Goal: Information Seeking & Learning: Find specific fact

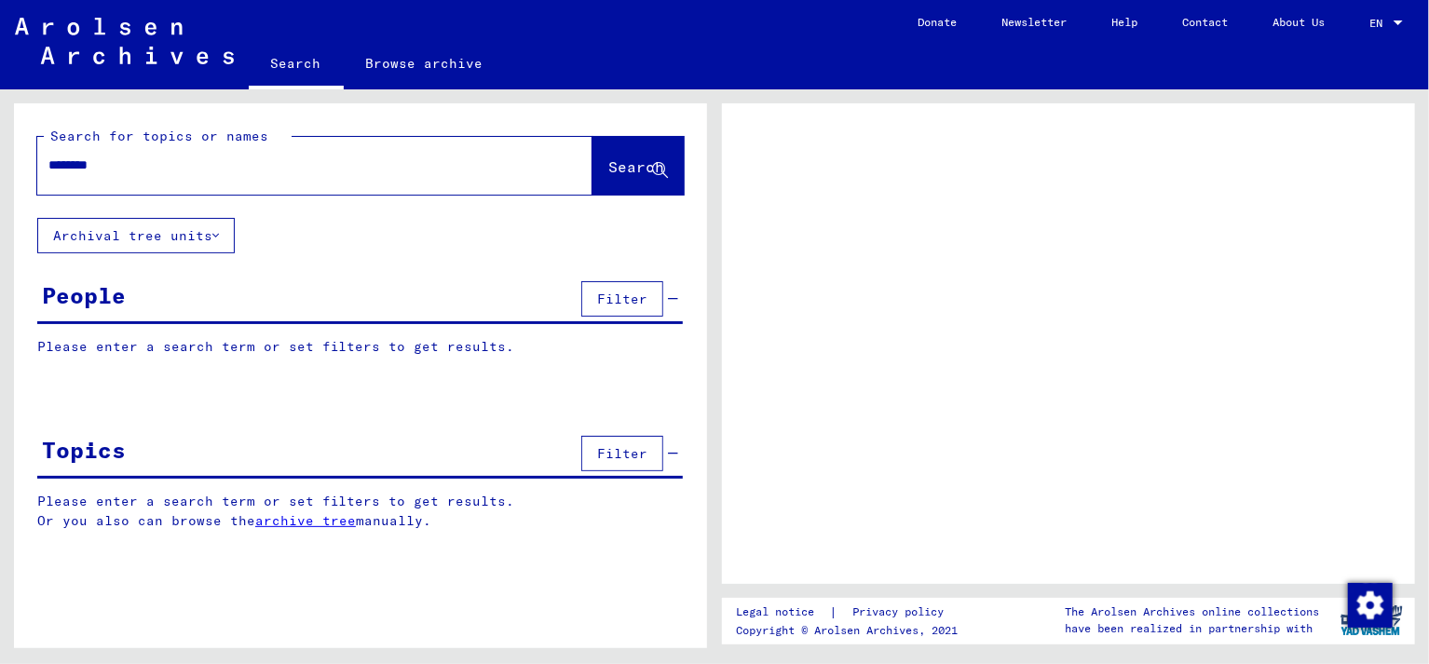
type input "********"
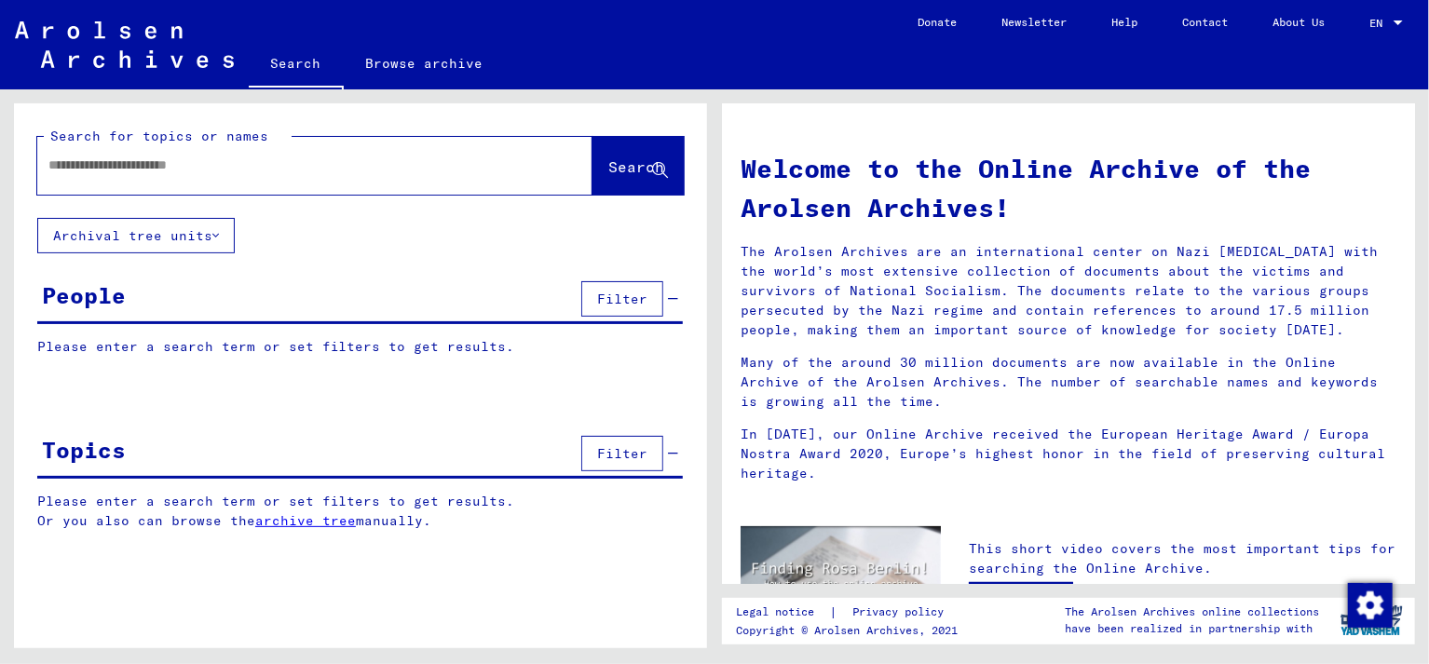
click at [294, 177] on div at bounding box center [286, 165] width 499 height 42
click at [232, 159] on input "text" at bounding box center [292, 166] width 488 height 20
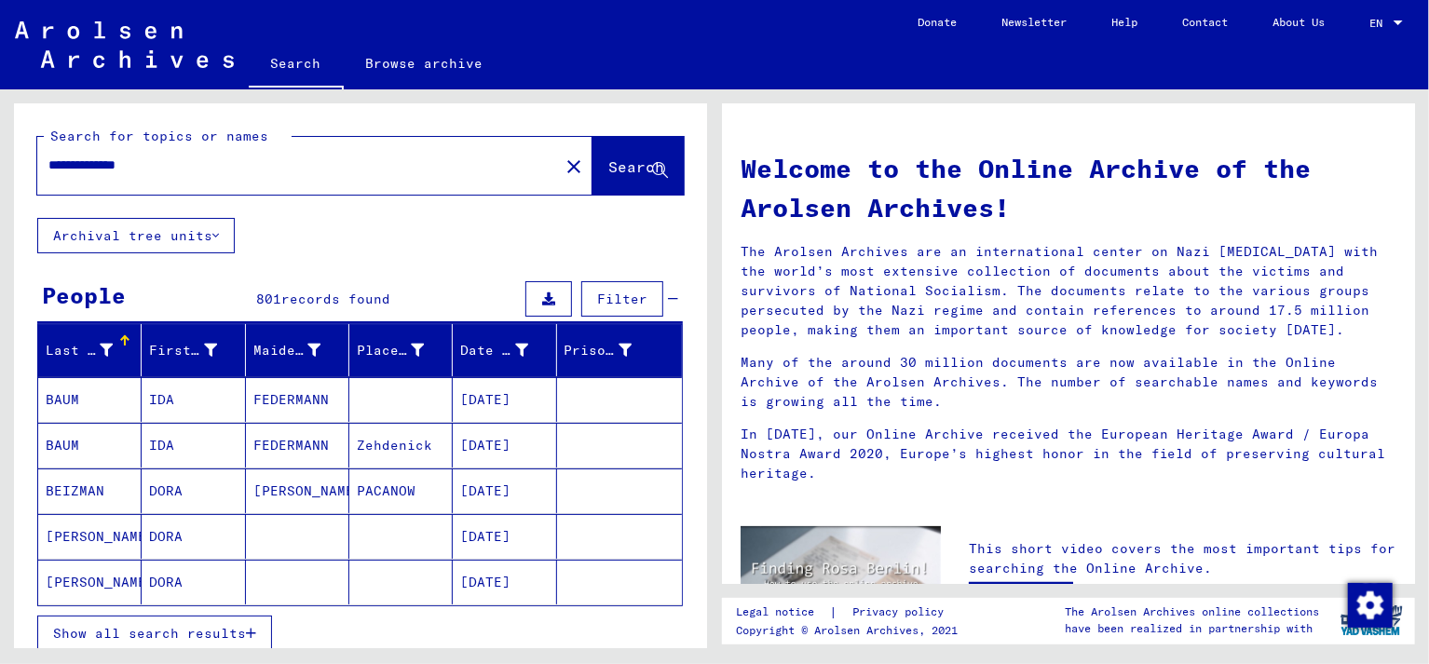
type input "**********"
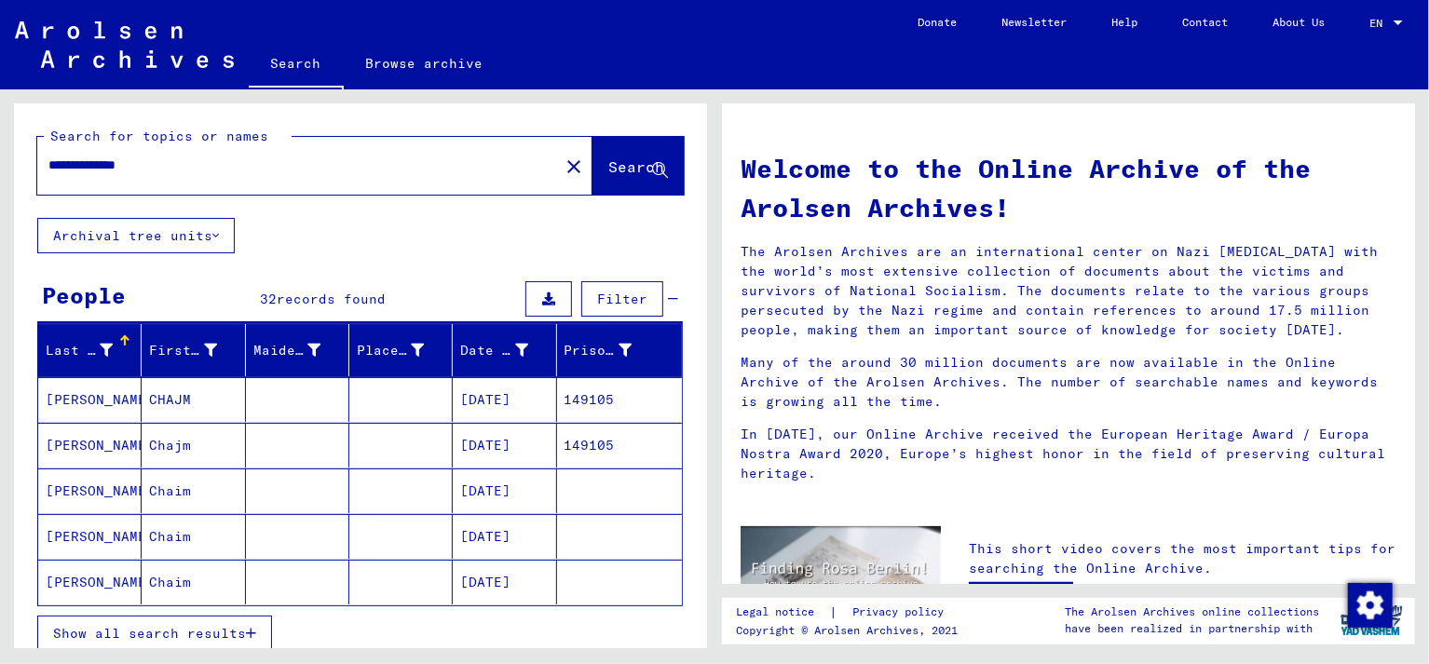
click at [91, 489] on mat-cell "[PERSON_NAME]" at bounding box center [89, 491] width 103 height 45
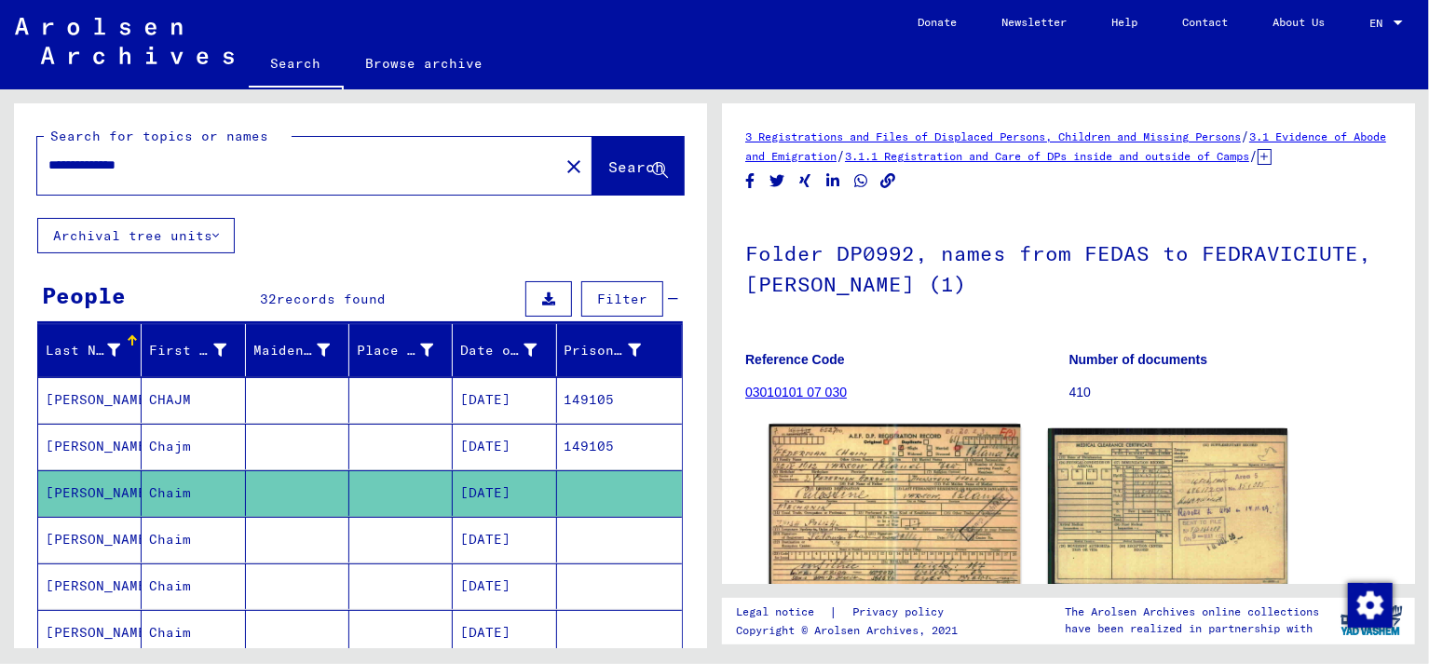
click at [825, 495] on img at bounding box center [896, 506] width 252 height 162
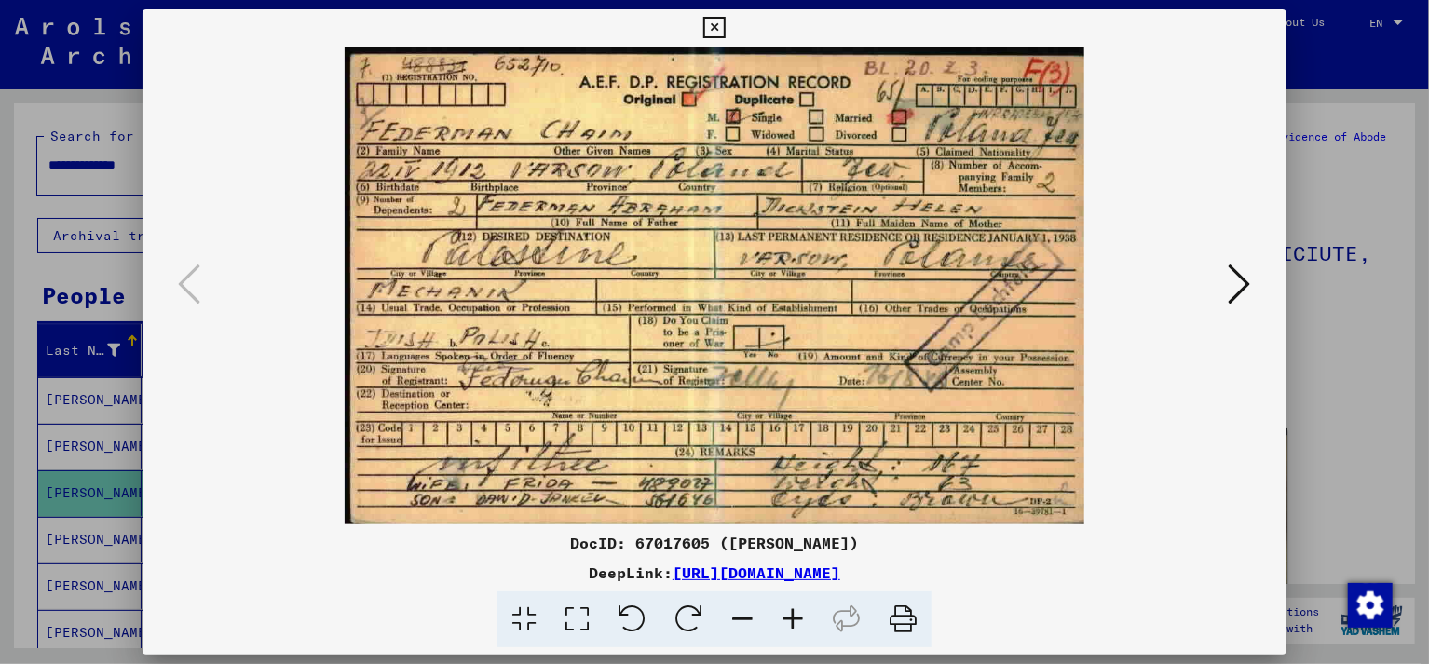
click at [725, 29] on icon at bounding box center [713, 28] width 21 height 22
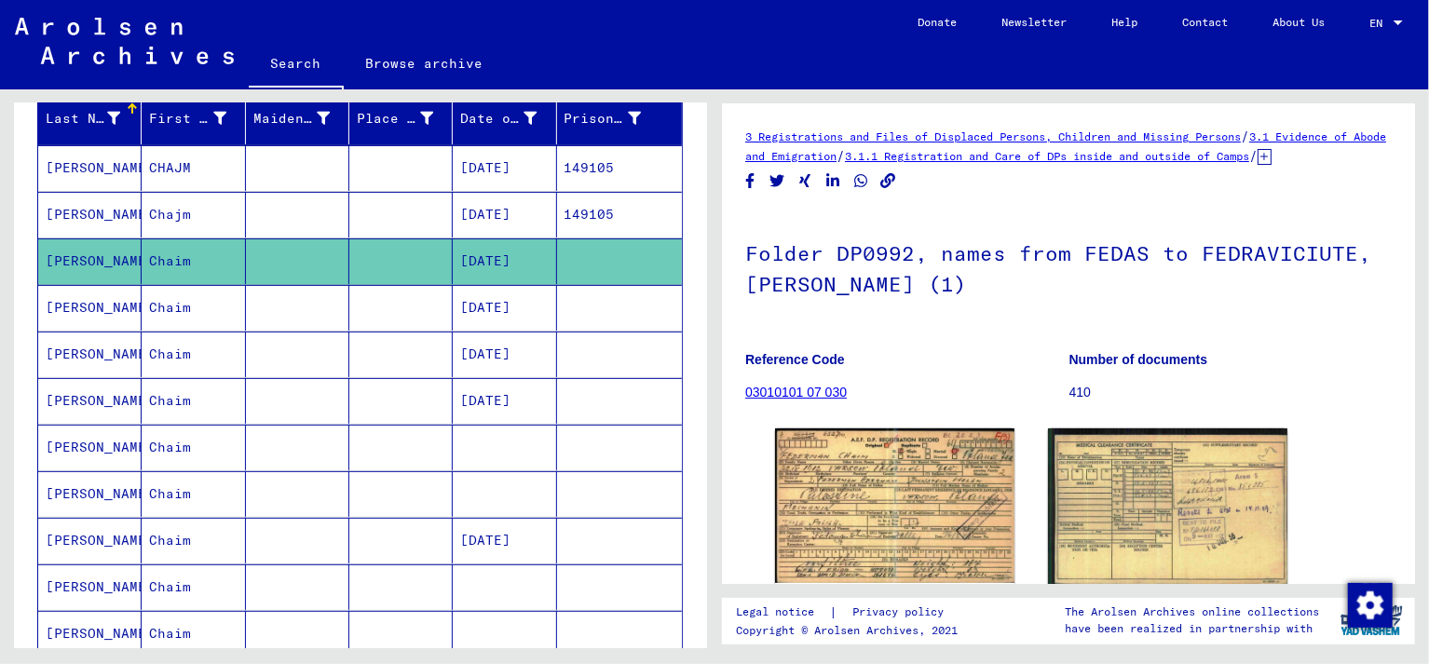
scroll to position [245, 0]
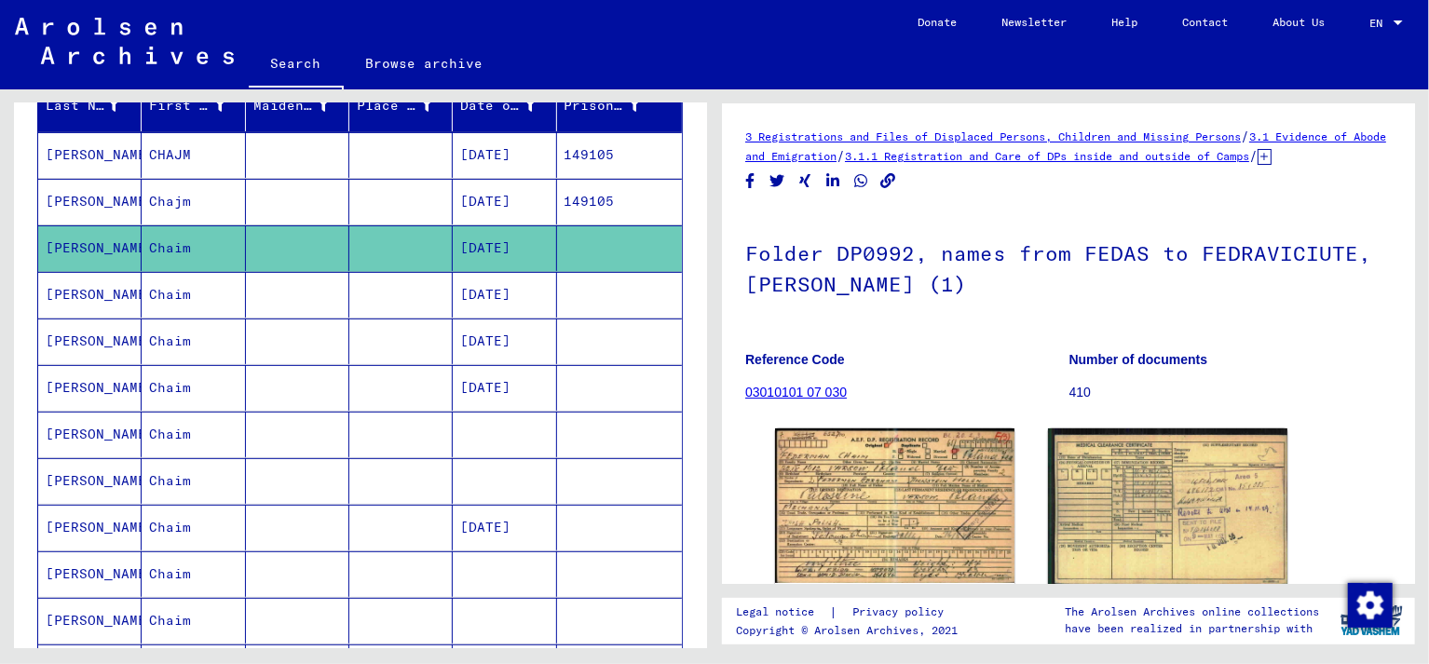
click at [166, 383] on mat-cell "Chaim" at bounding box center [193, 388] width 103 height 46
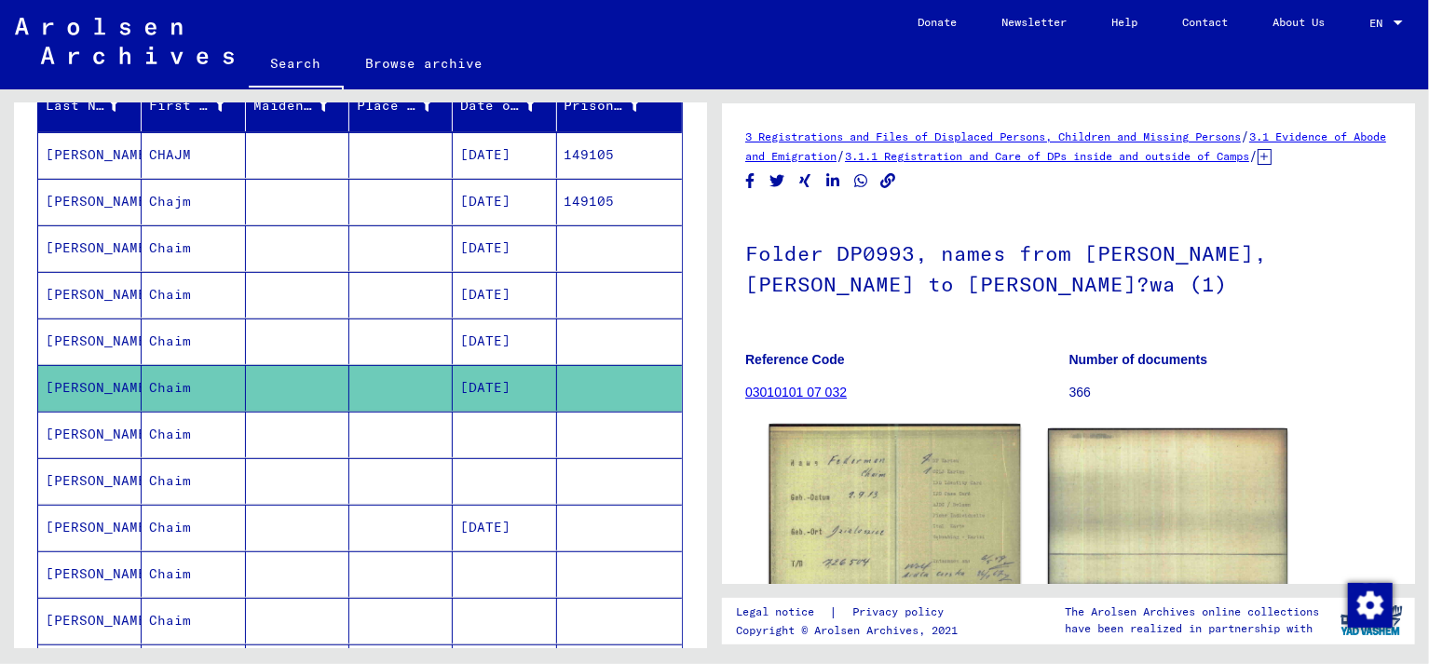
click at [887, 505] on img at bounding box center [896, 509] width 252 height 169
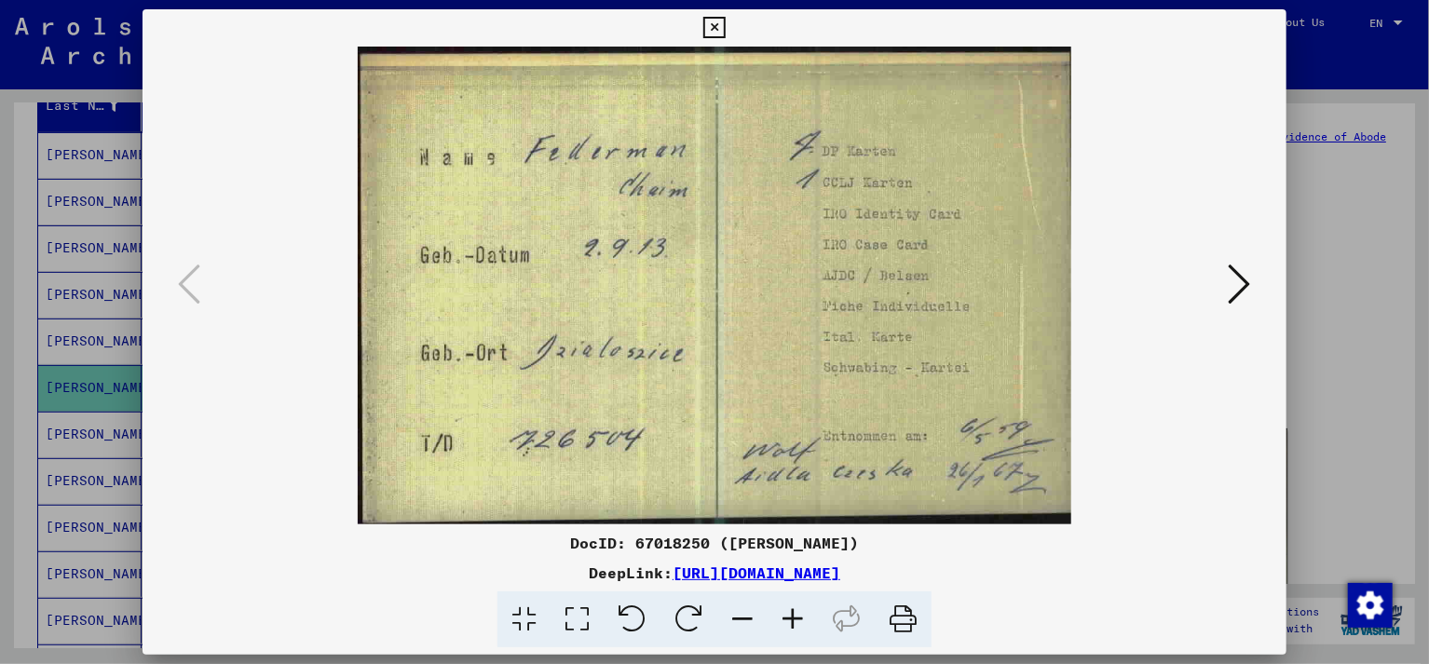
click at [1244, 287] on icon at bounding box center [1240, 284] width 22 height 45
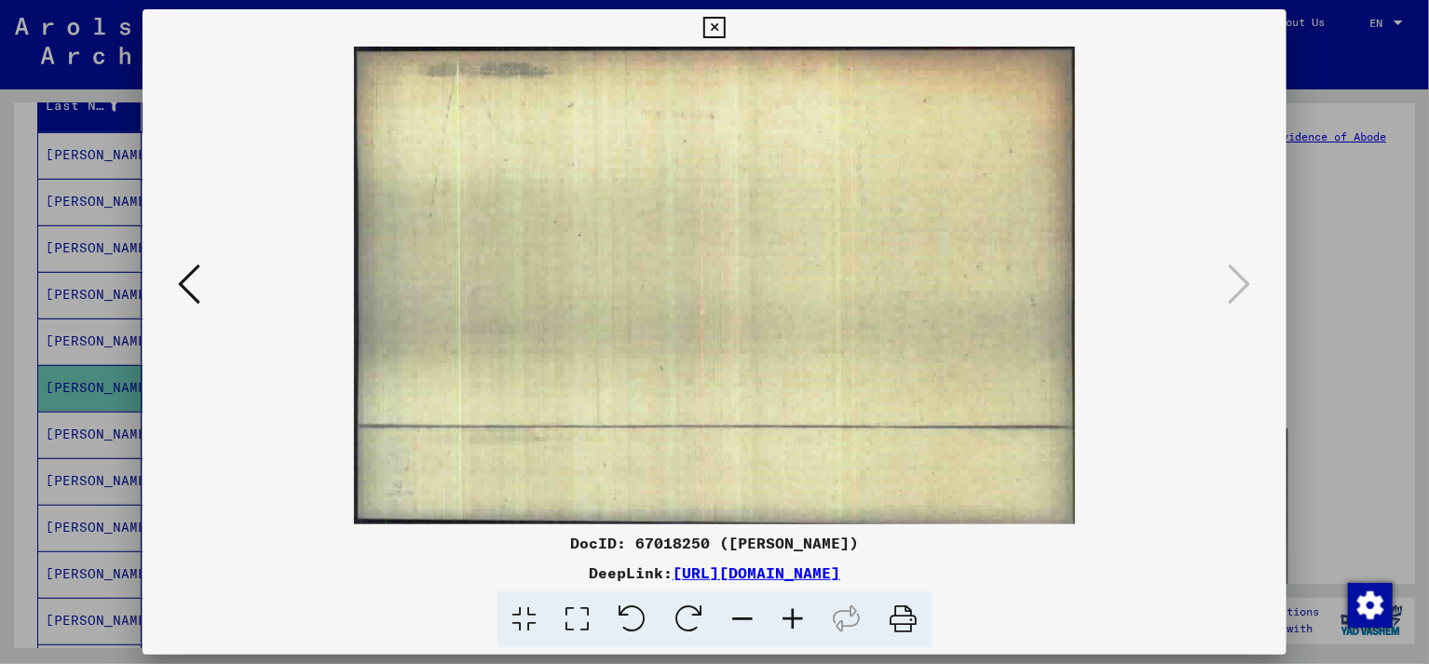
click at [725, 32] on icon at bounding box center [713, 28] width 21 height 22
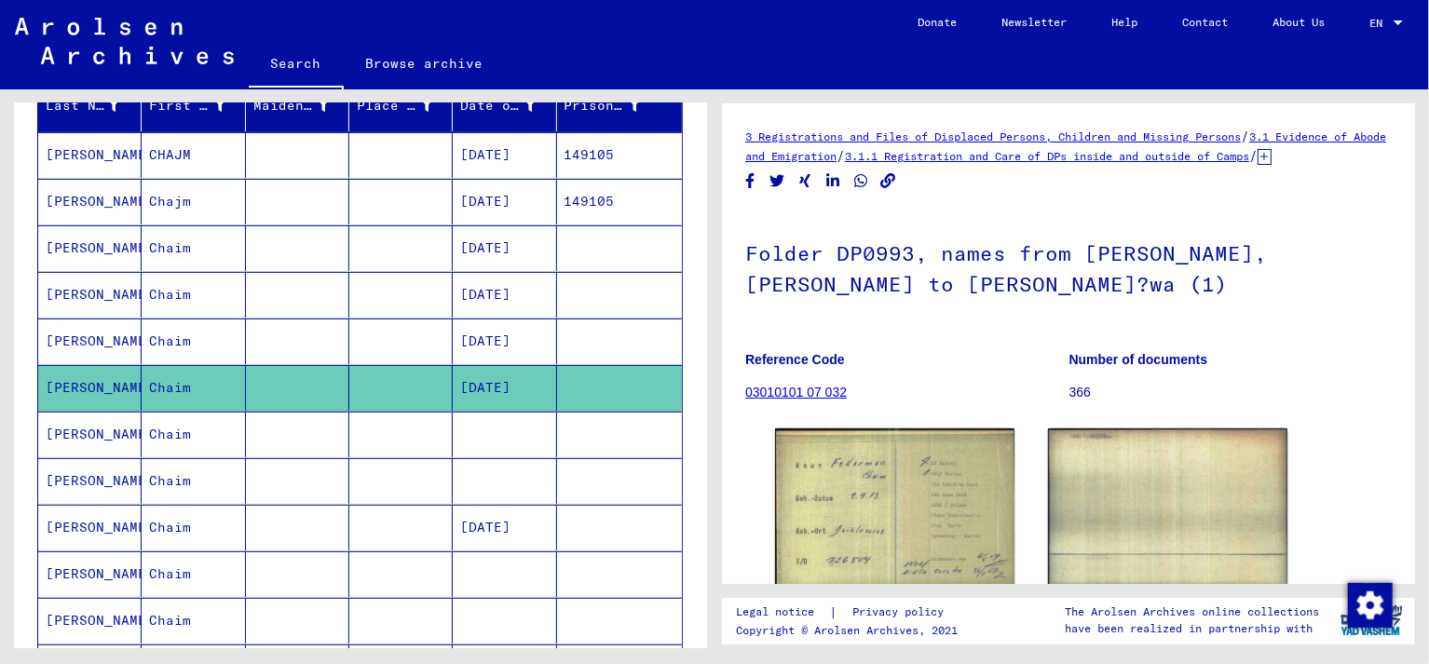
click at [73, 429] on mat-cell "[PERSON_NAME]" at bounding box center [89, 435] width 103 height 46
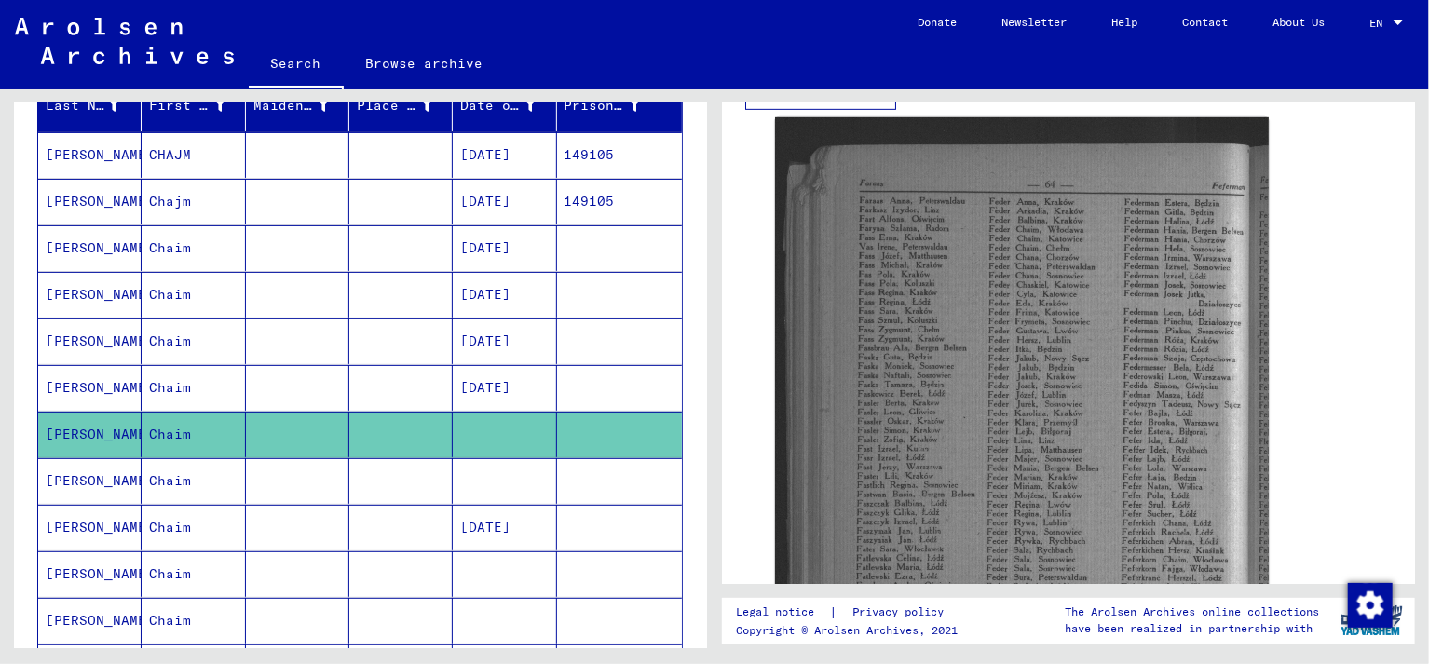
scroll to position [583, 0]
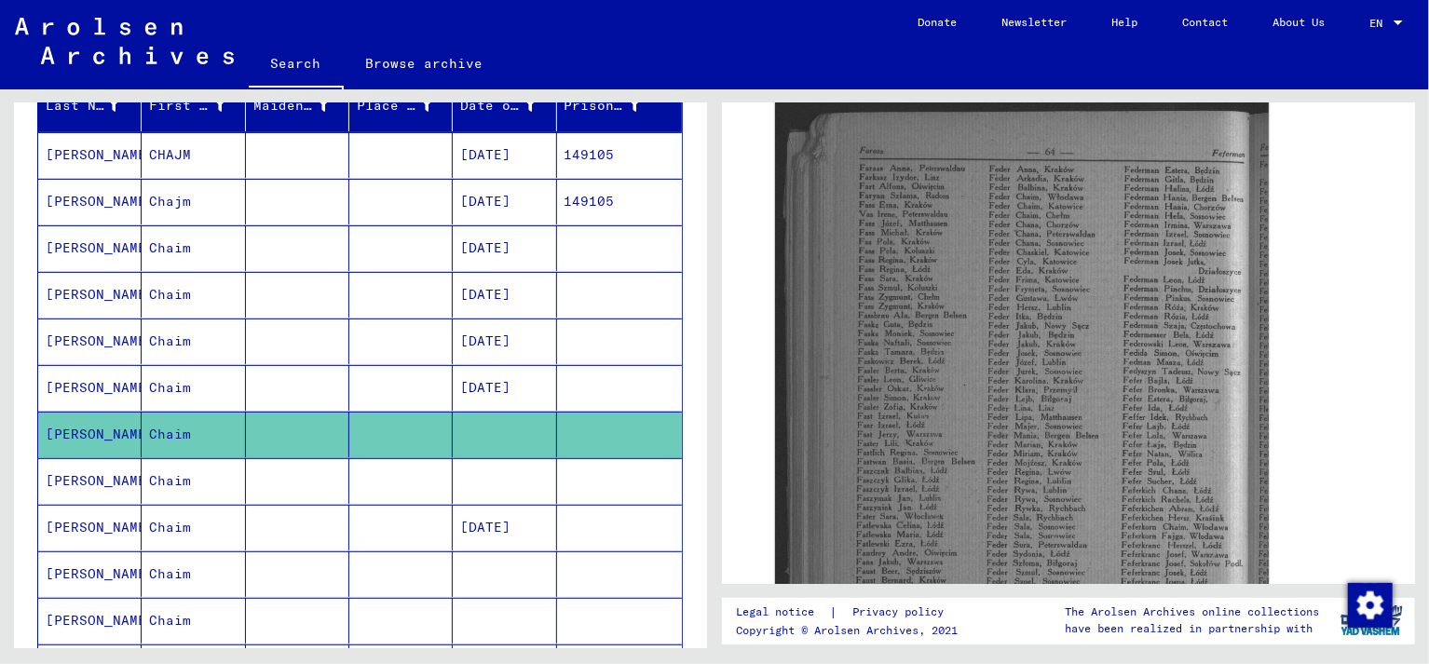
click at [104, 472] on mat-cell "[PERSON_NAME]" at bounding box center [89, 481] width 103 height 46
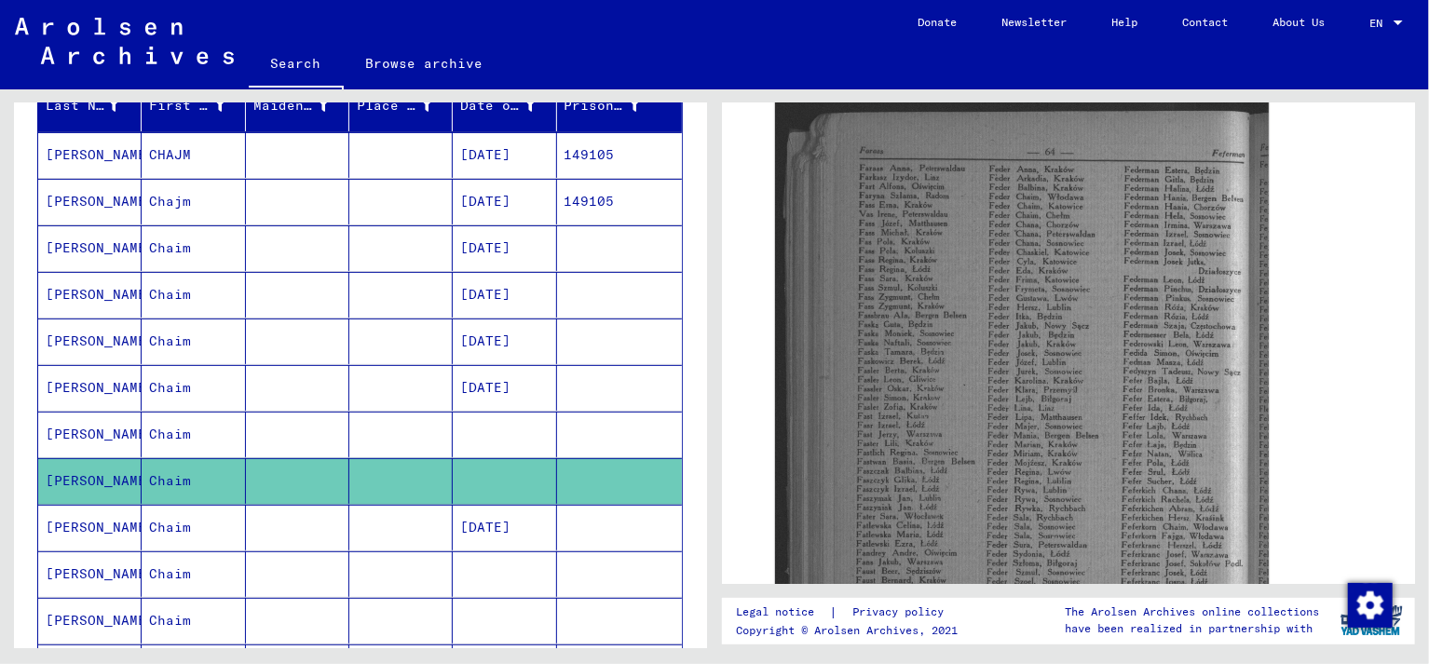
click at [79, 474] on mat-cell "[PERSON_NAME]" at bounding box center [89, 481] width 103 height 46
click at [69, 521] on mat-cell "[PERSON_NAME]" at bounding box center [89, 528] width 103 height 46
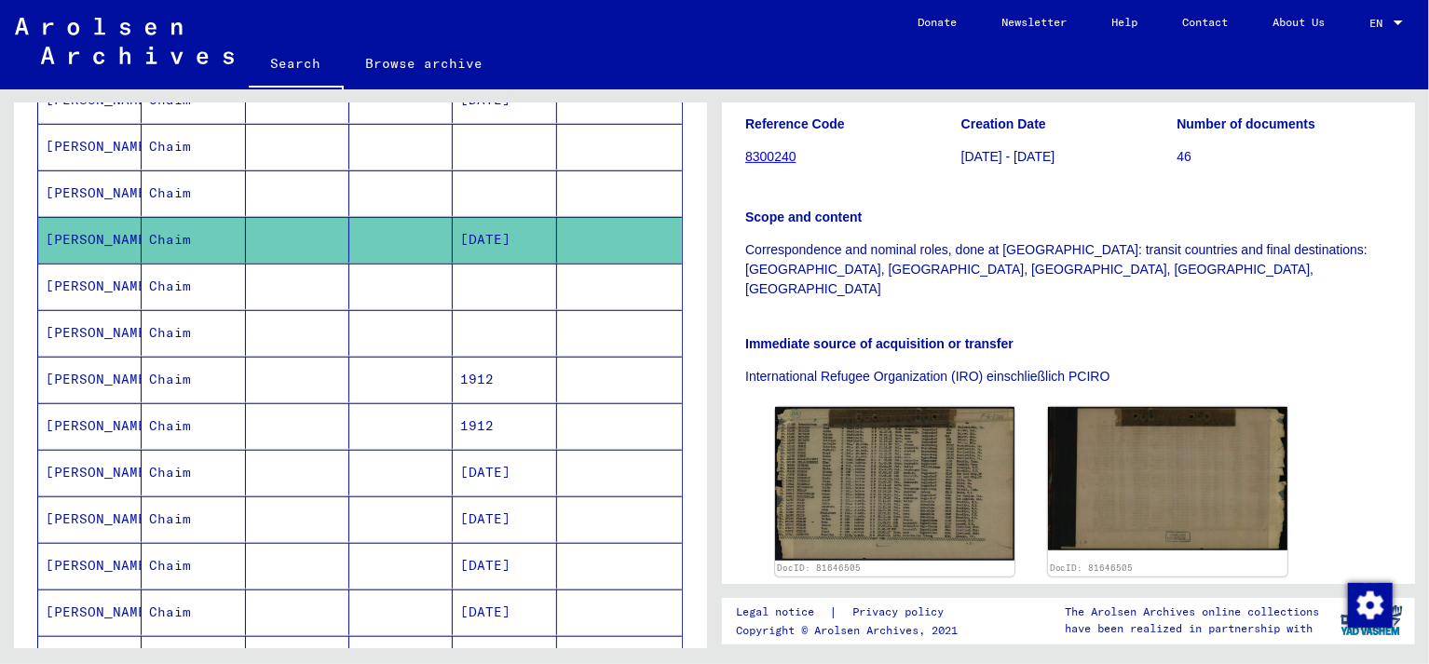
scroll to position [553, 0]
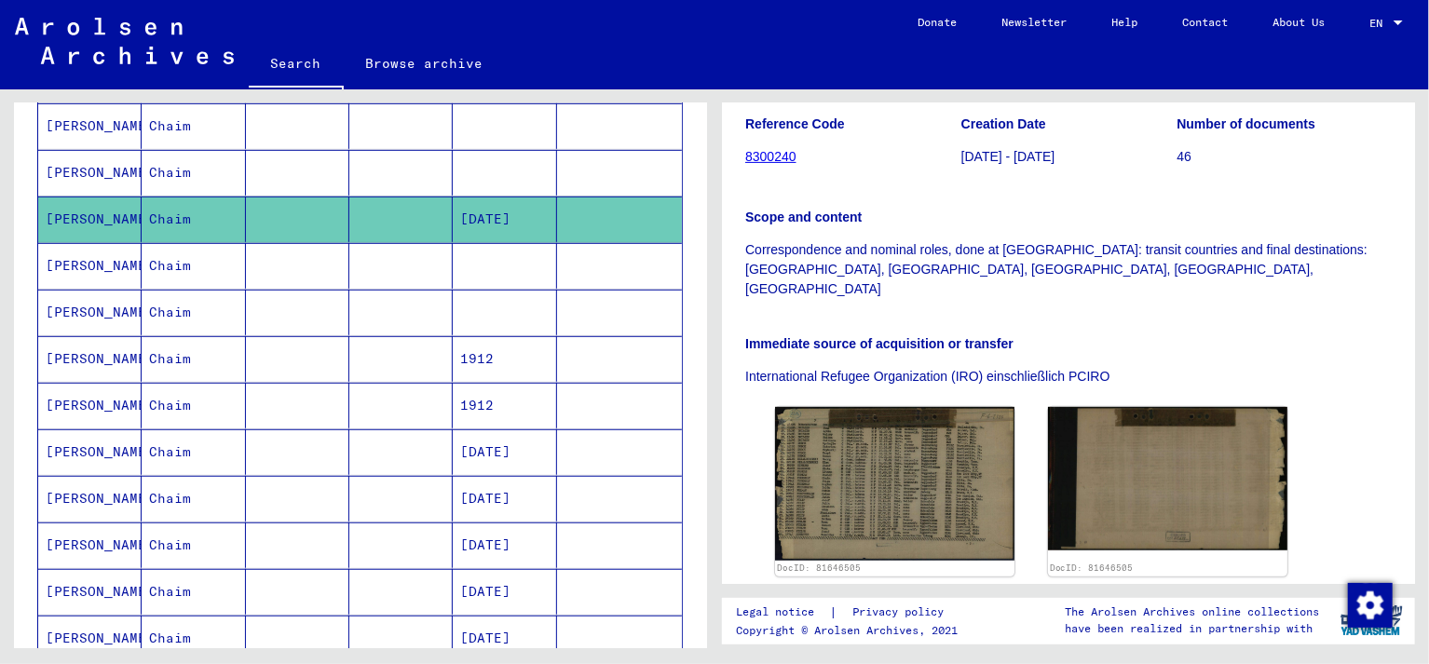
click at [82, 441] on mat-cell "[PERSON_NAME]" at bounding box center [89, 452] width 103 height 46
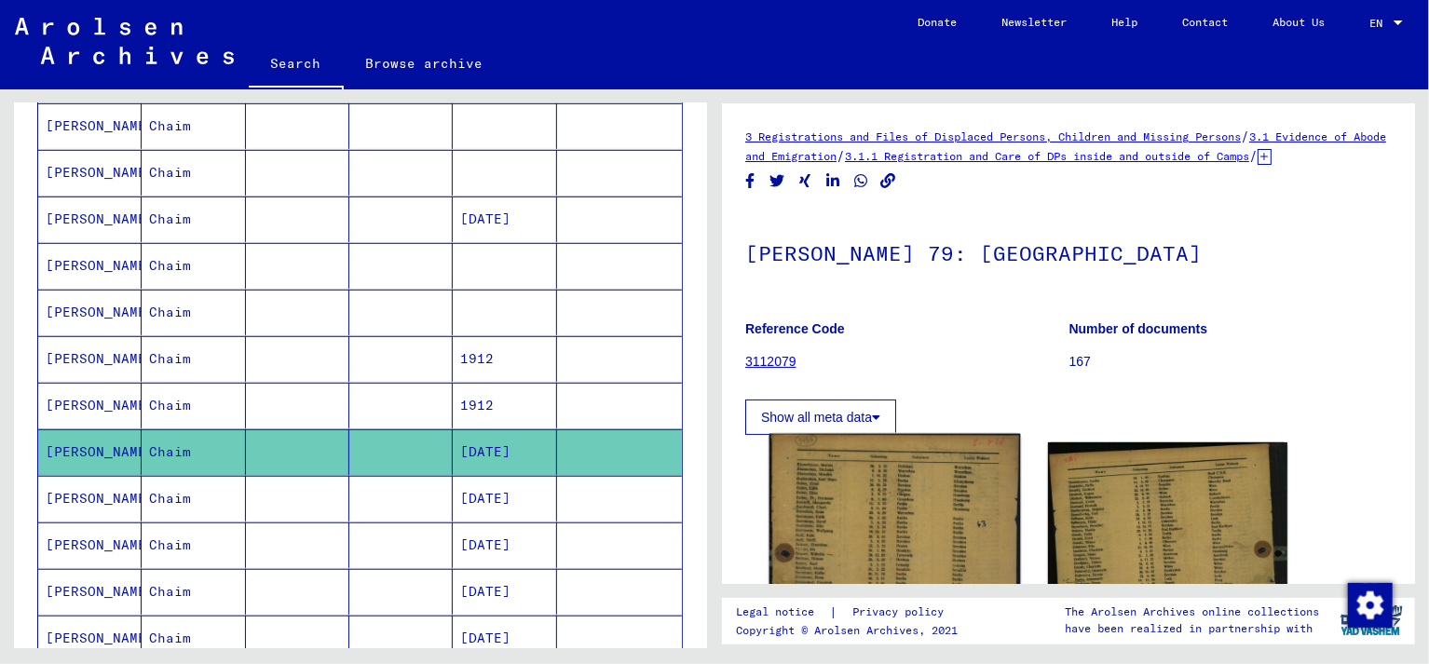
click at [892, 537] on img at bounding box center [896, 609] width 252 height 350
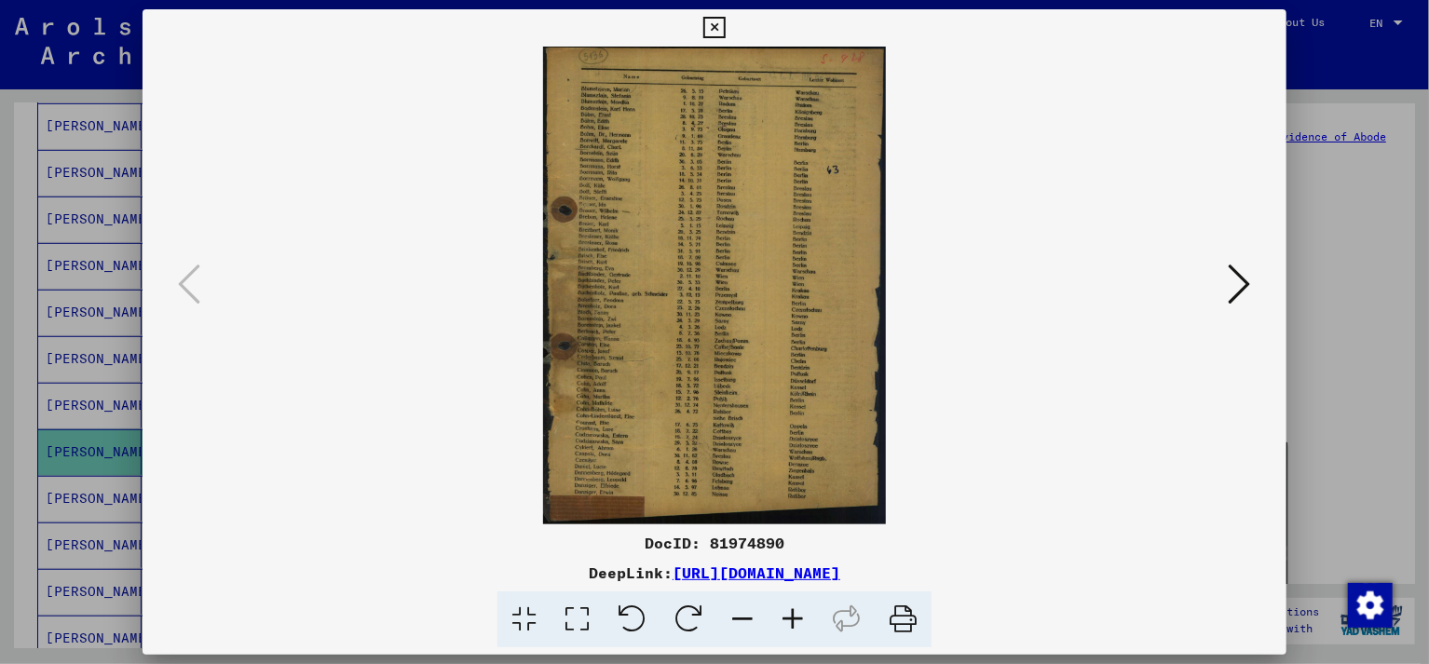
click at [725, 22] on icon at bounding box center [713, 28] width 21 height 22
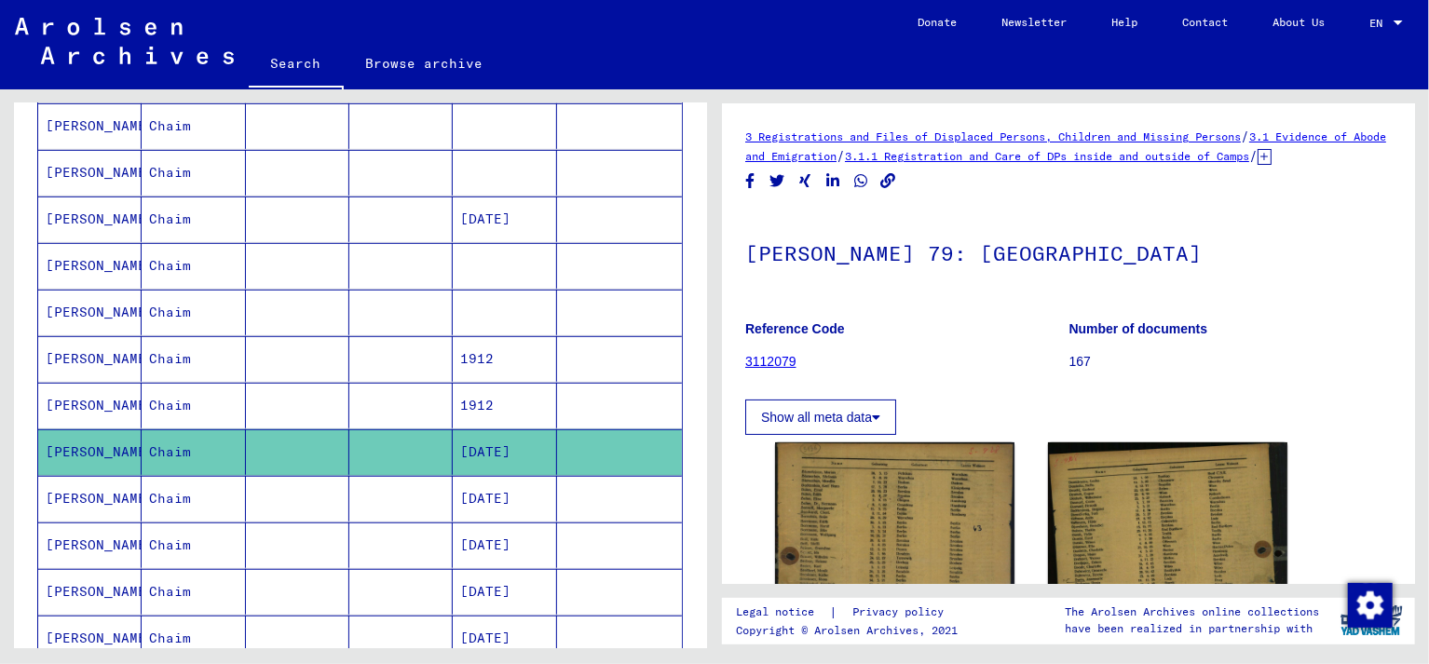
click at [78, 494] on mat-cell "[PERSON_NAME]" at bounding box center [89, 499] width 103 height 46
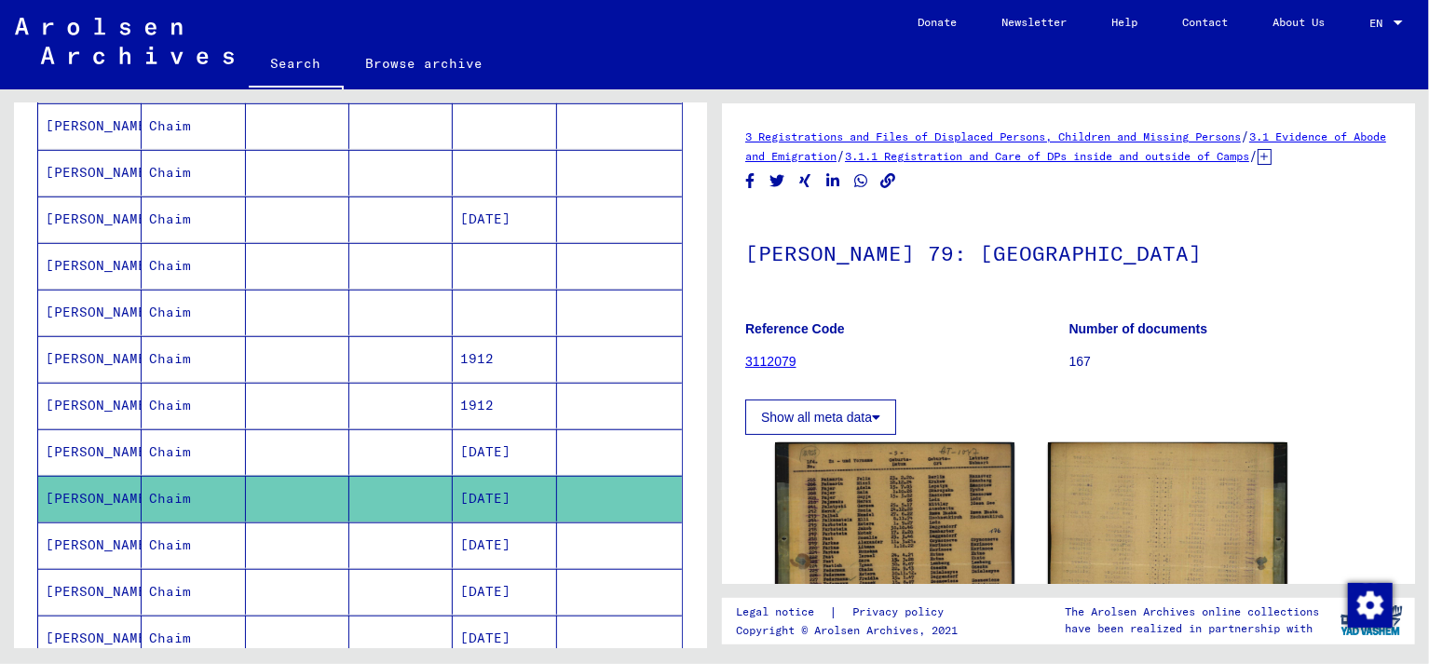
click at [76, 616] on icon at bounding box center [77, 589] width 47 height 75
click at [79, 627] on icon at bounding box center [77, 589] width 47 height 75
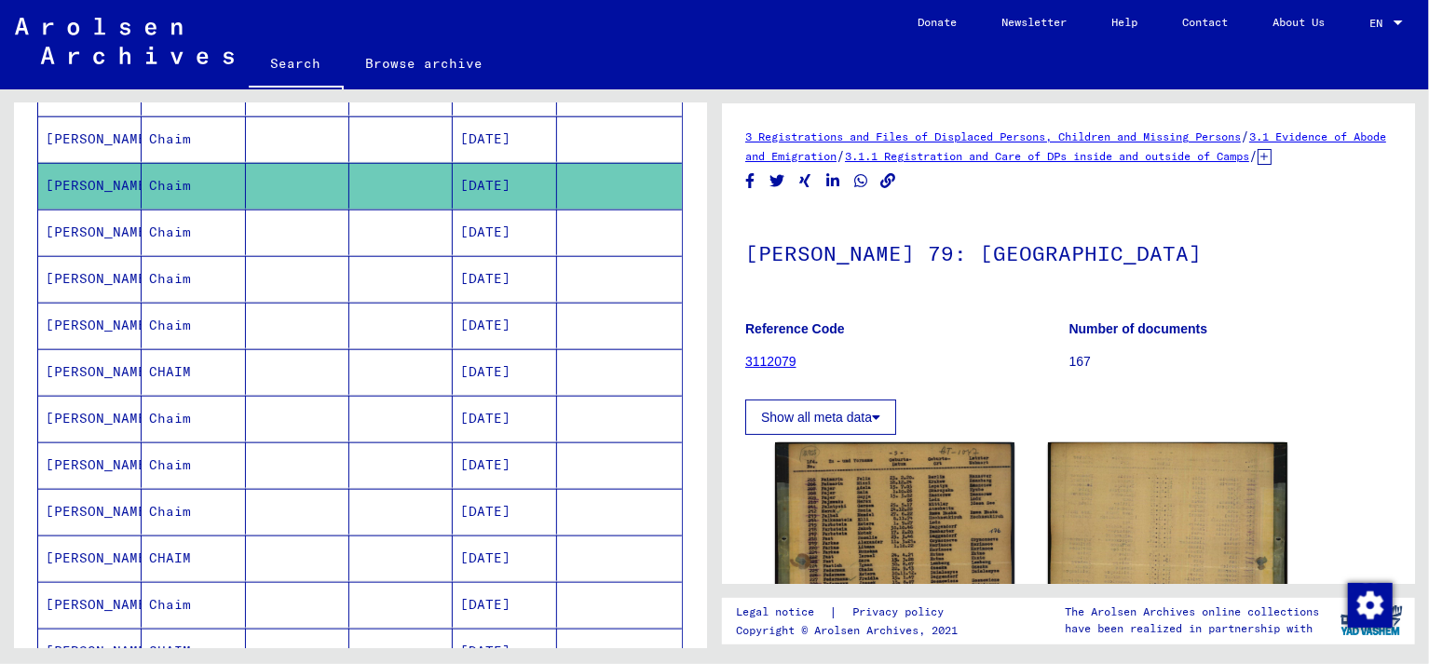
scroll to position [882, 0]
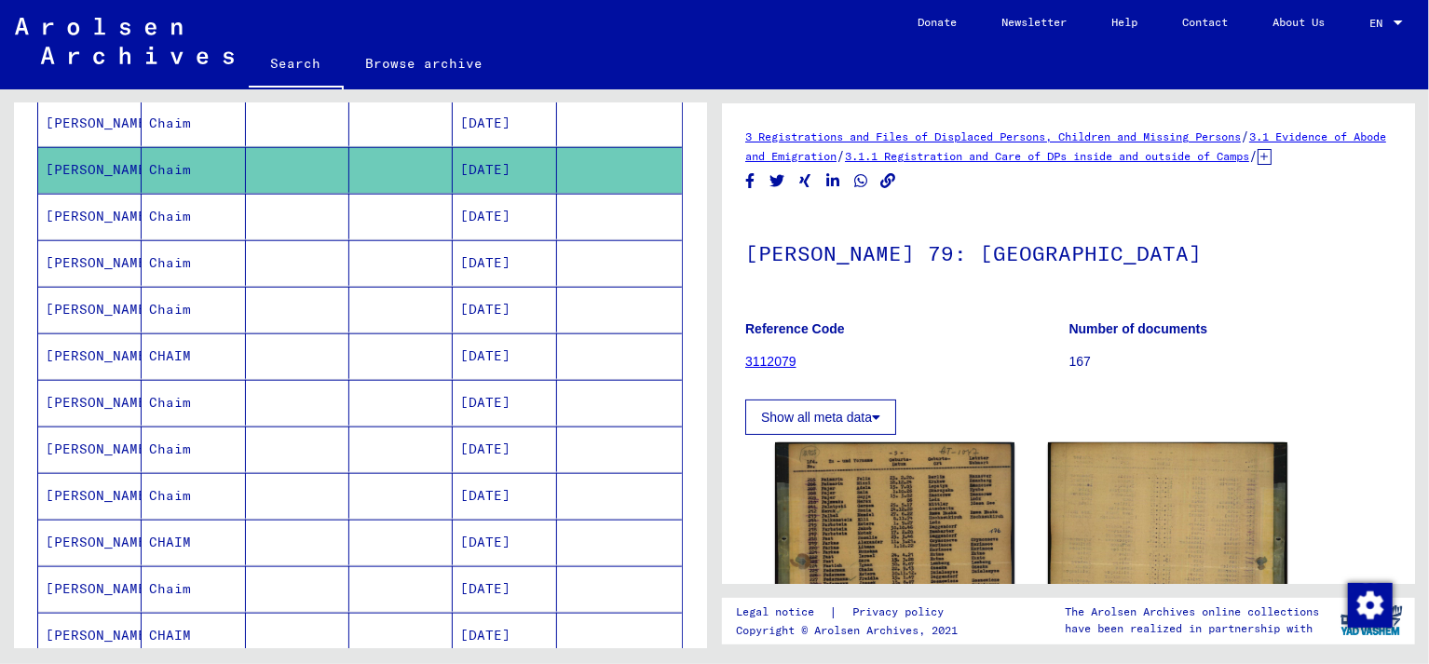
click at [78, 300] on mat-cell "[PERSON_NAME]" at bounding box center [89, 310] width 103 height 46
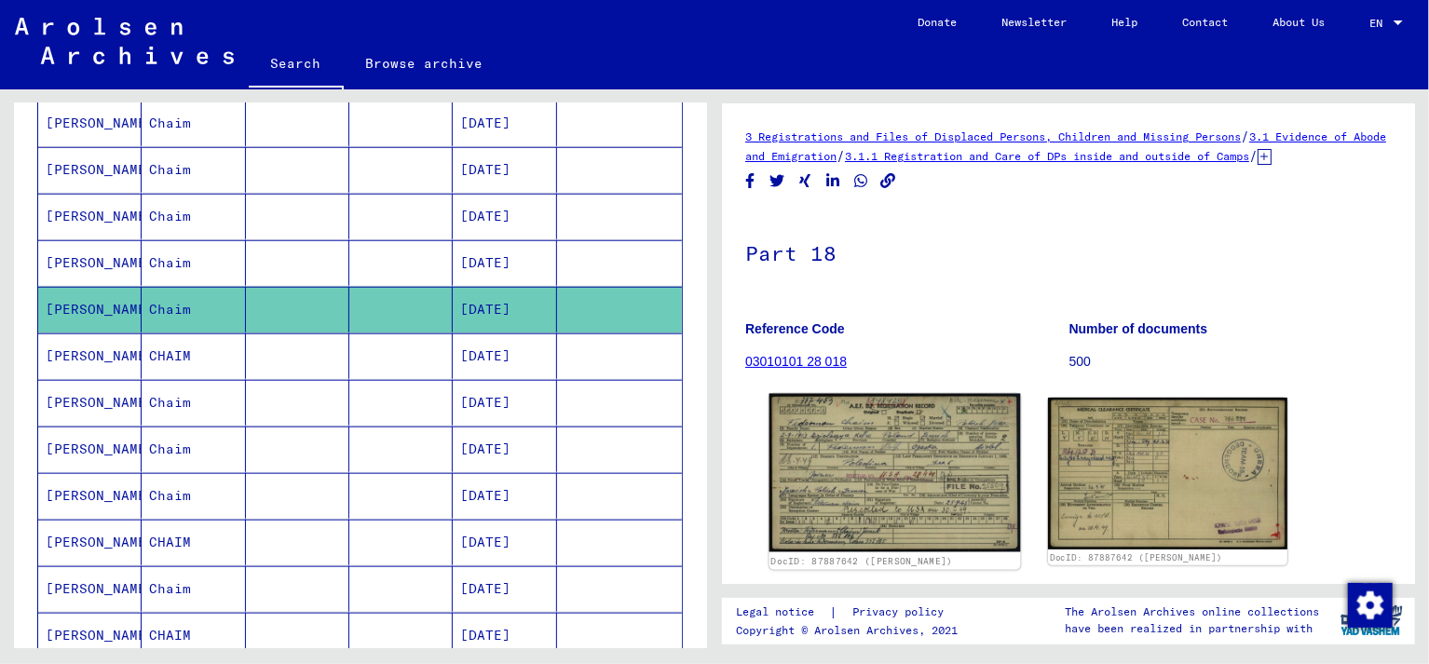
click at [894, 462] on img at bounding box center [896, 473] width 252 height 158
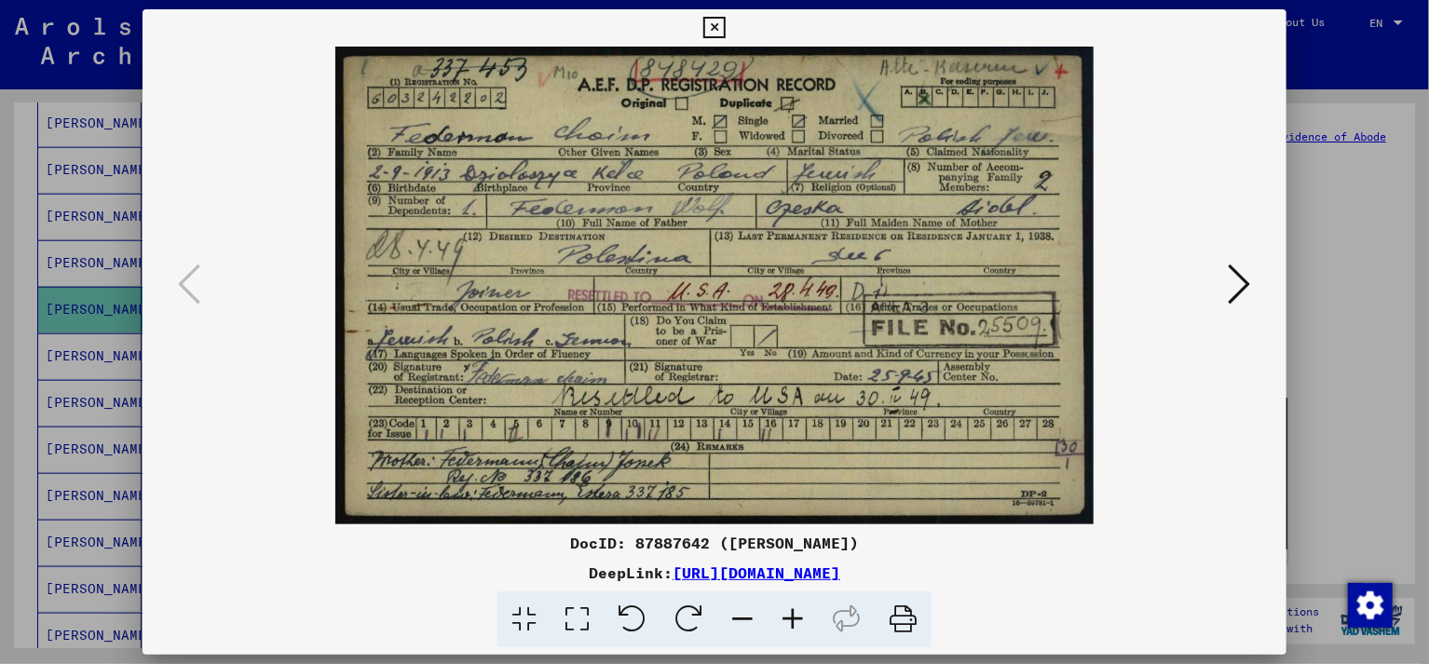
click at [1239, 289] on icon at bounding box center [1240, 284] width 22 height 45
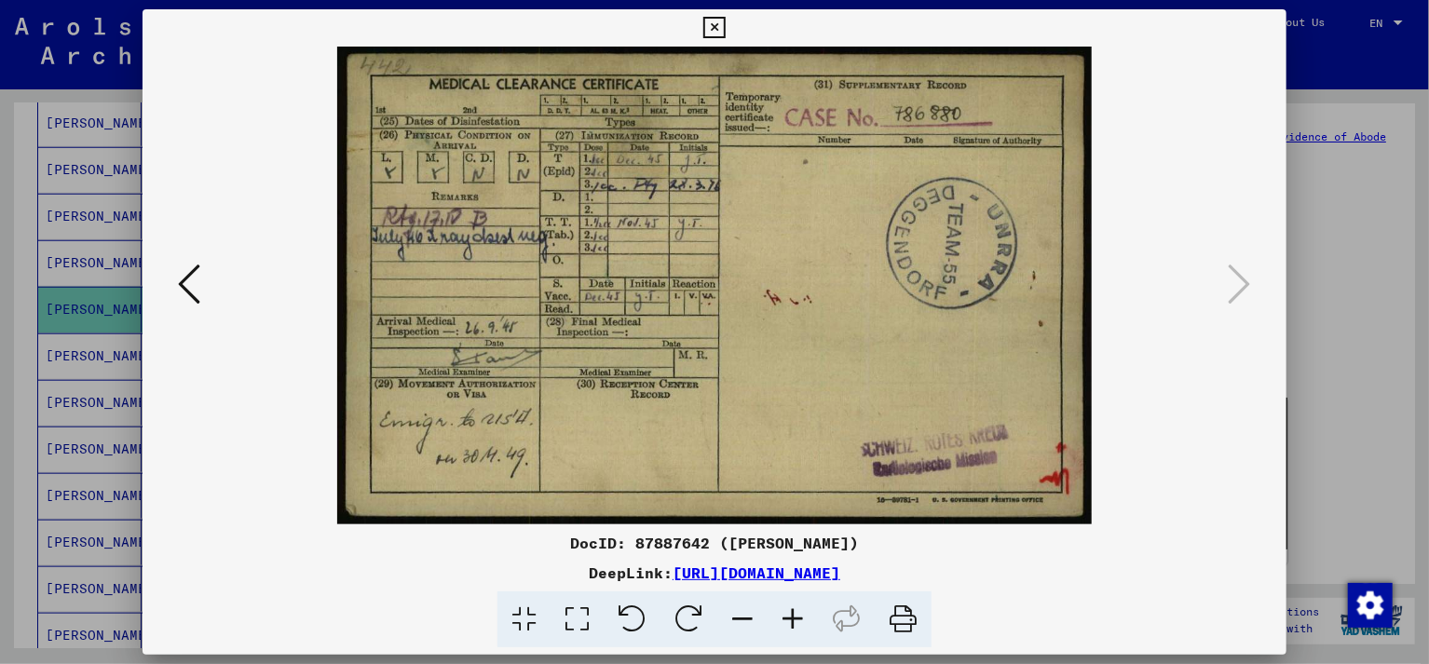
click at [725, 28] on icon at bounding box center [713, 28] width 21 height 22
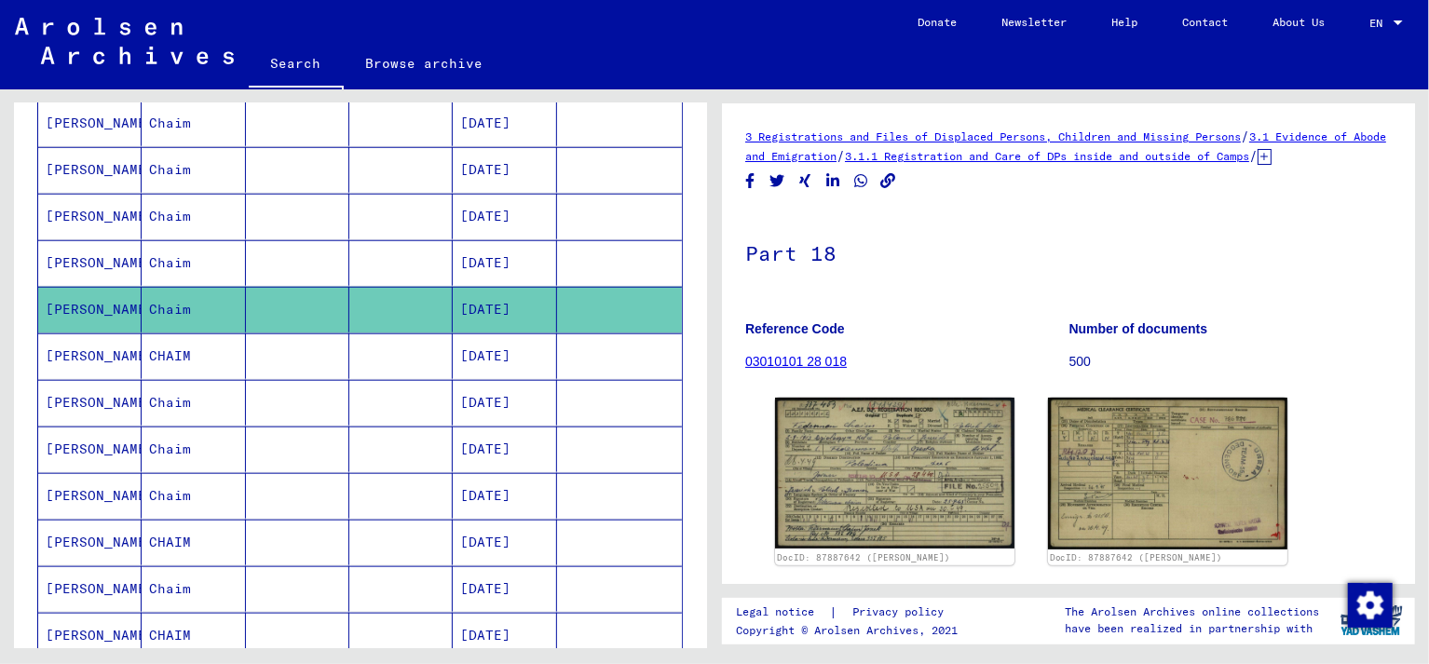
click at [89, 353] on mat-cell "[PERSON_NAME]" at bounding box center [89, 357] width 103 height 46
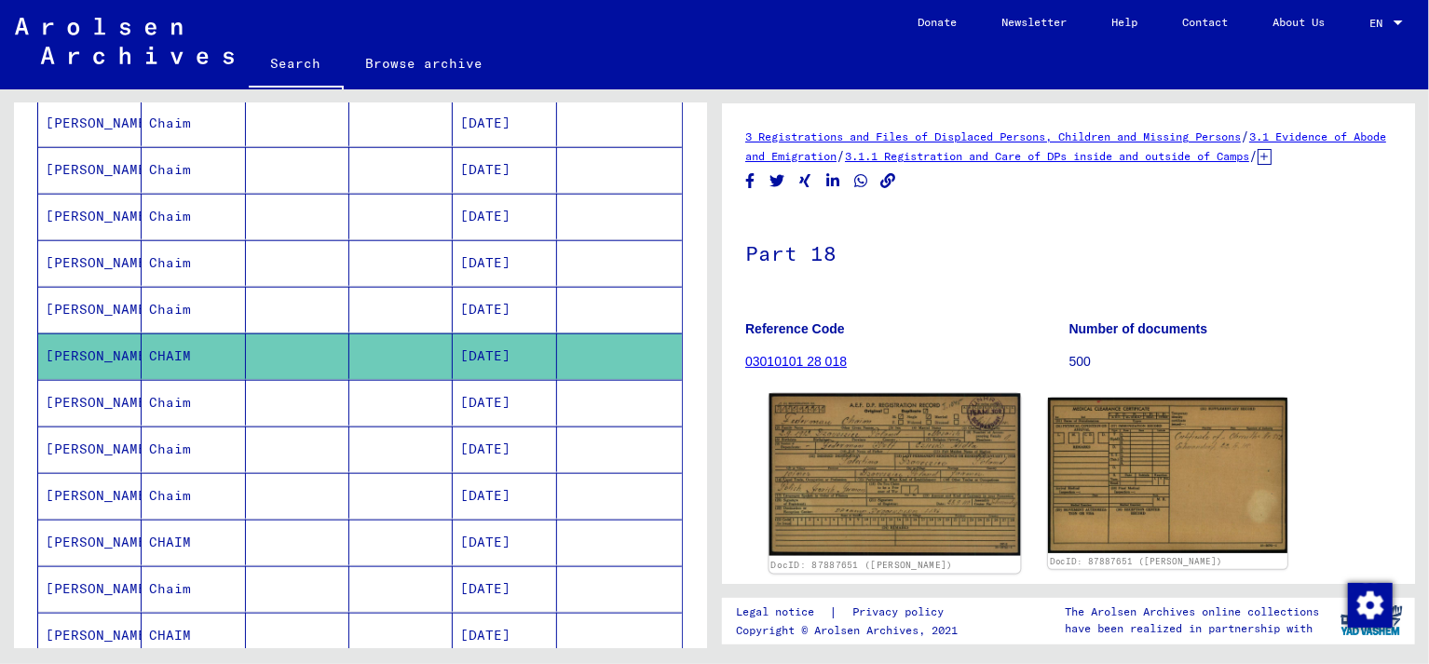
click at [902, 513] on img at bounding box center [896, 475] width 252 height 162
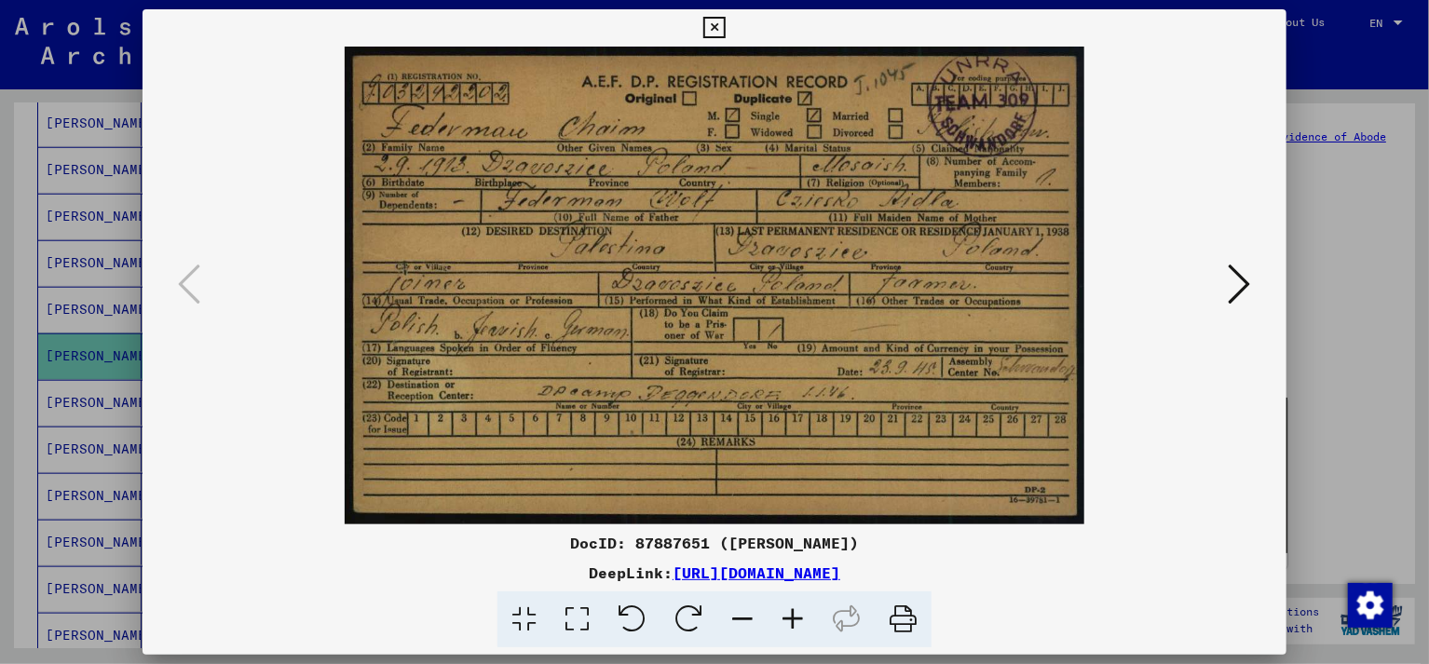
click at [725, 31] on icon at bounding box center [713, 28] width 21 height 22
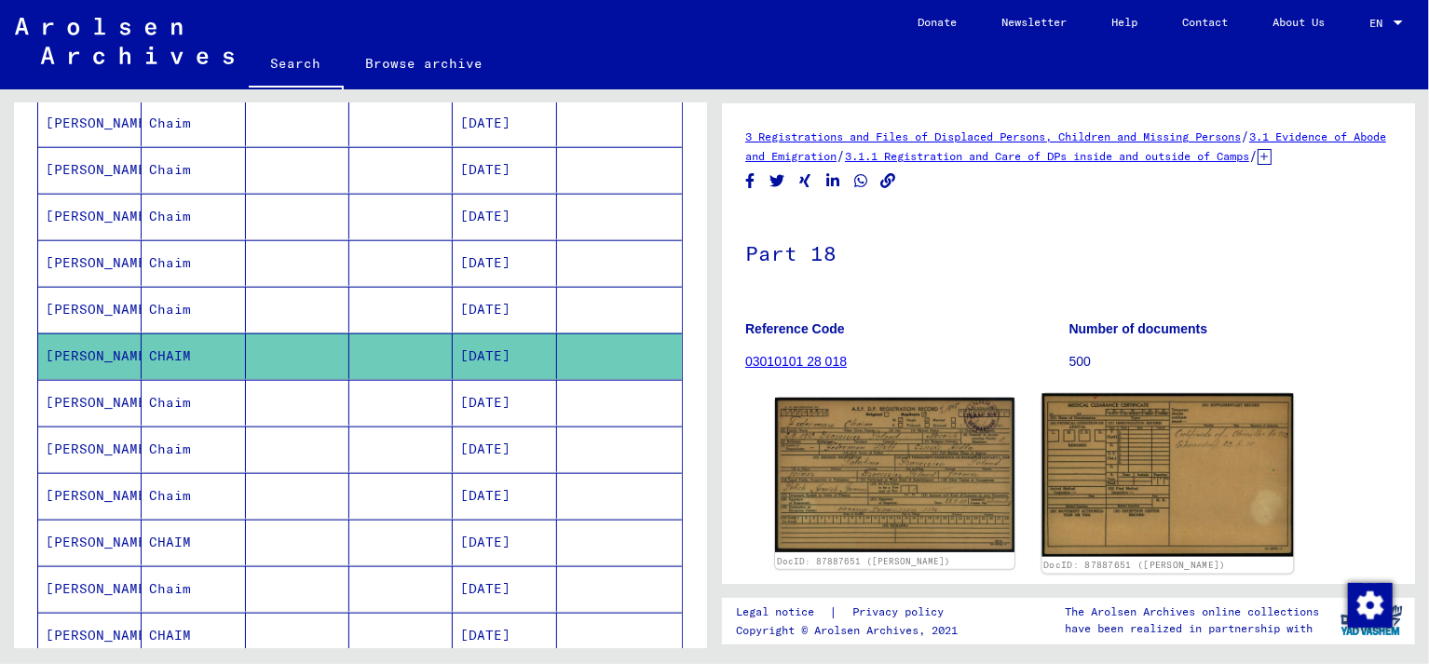
click at [1099, 507] on img at bounding box center [1168, 476] width 252 height 164
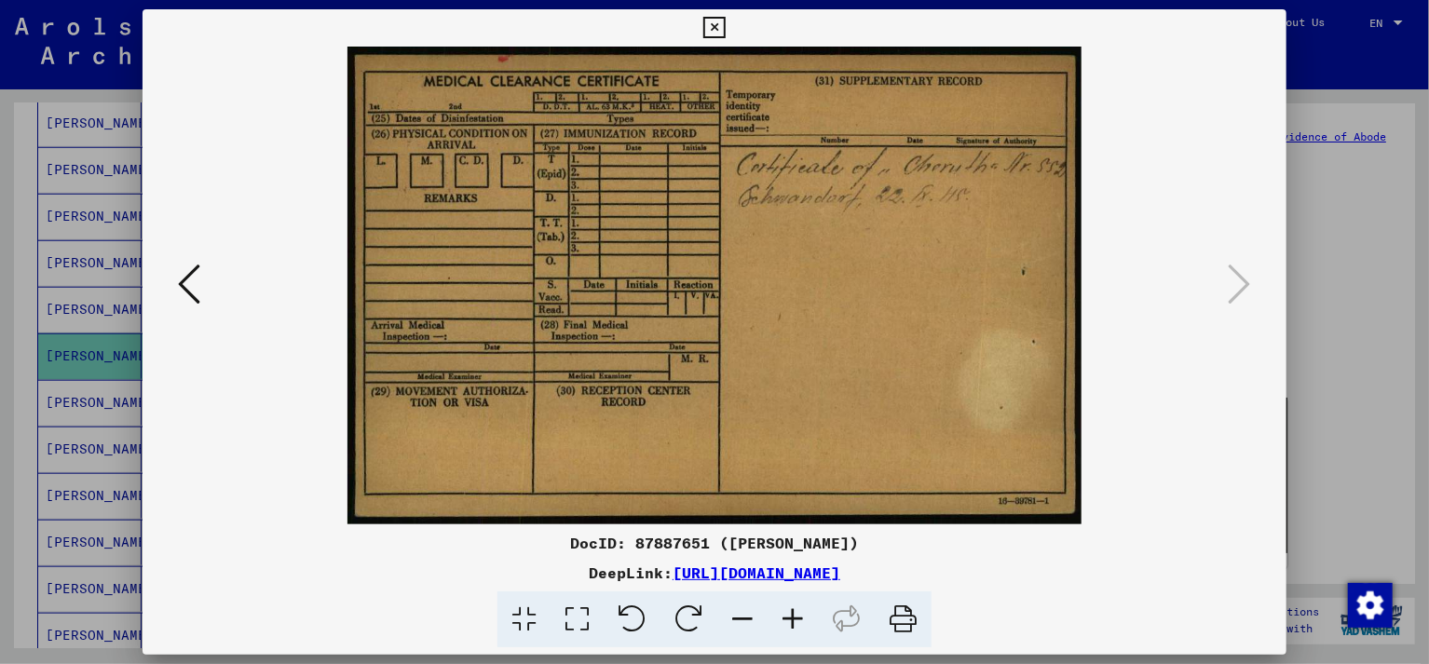
click at [725, 25] on icon at bounding box center [713, 28] width 21 height 22
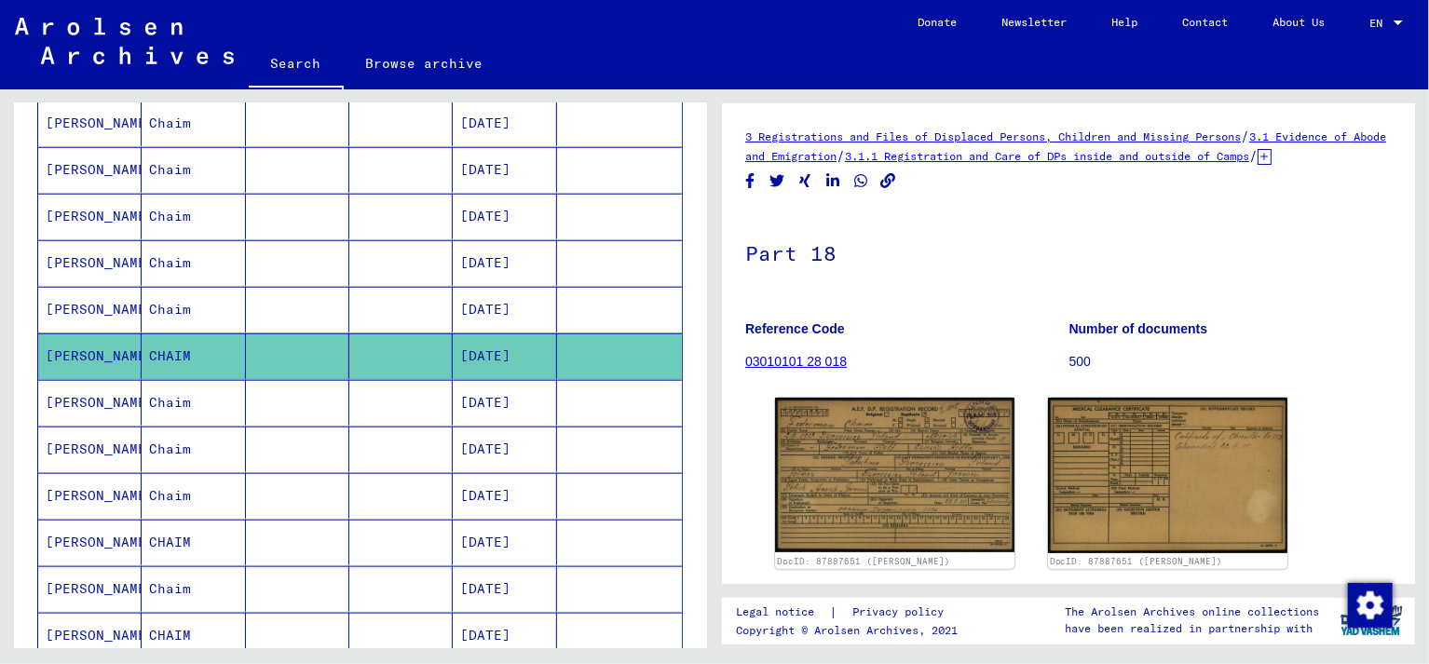
click at [85, 389] on mat-cell "[PERSON_NAME]" at bounding box center [89, 403] width 103 height 46
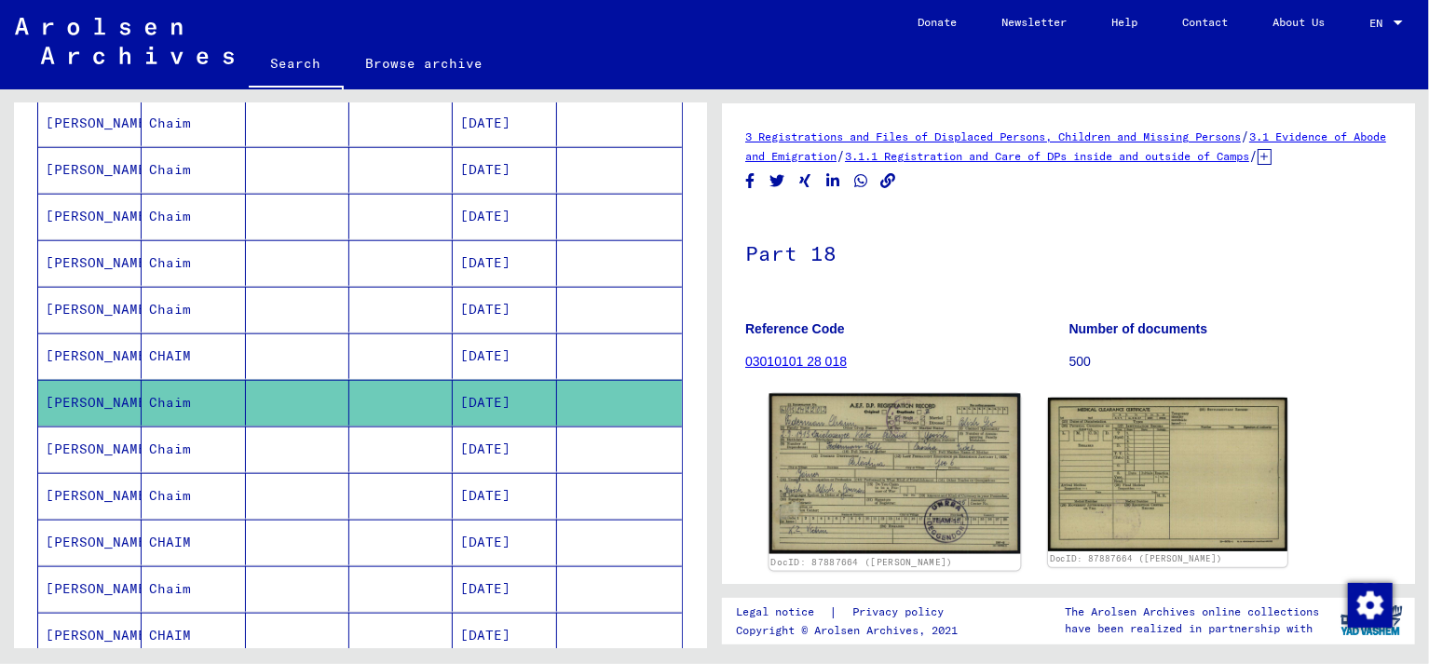
click at [930, 514] on img at bounding box center [896, 474] width 252 height 160
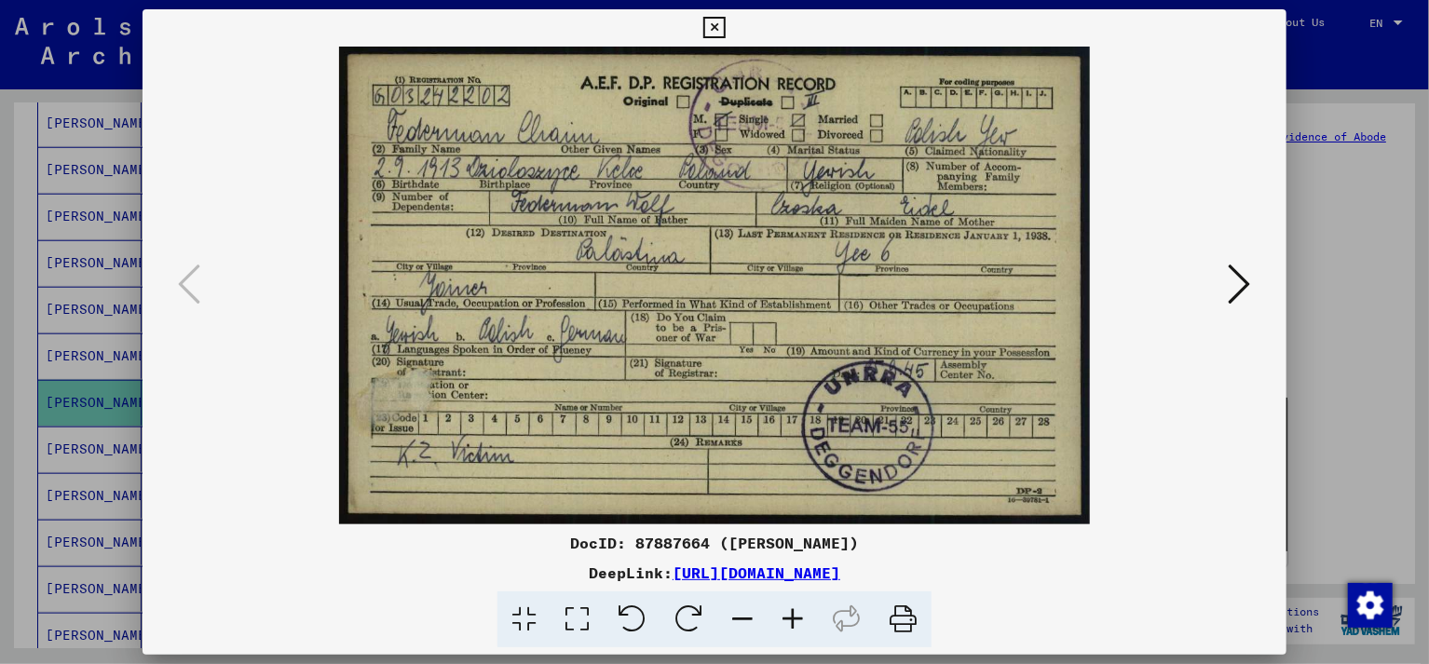
click at [1222, 281] on img at bounding box center [714, 286] width 1016 height 478
click at [1238, 289] on icon at bounding box center [1240, 284] width 22 height 45
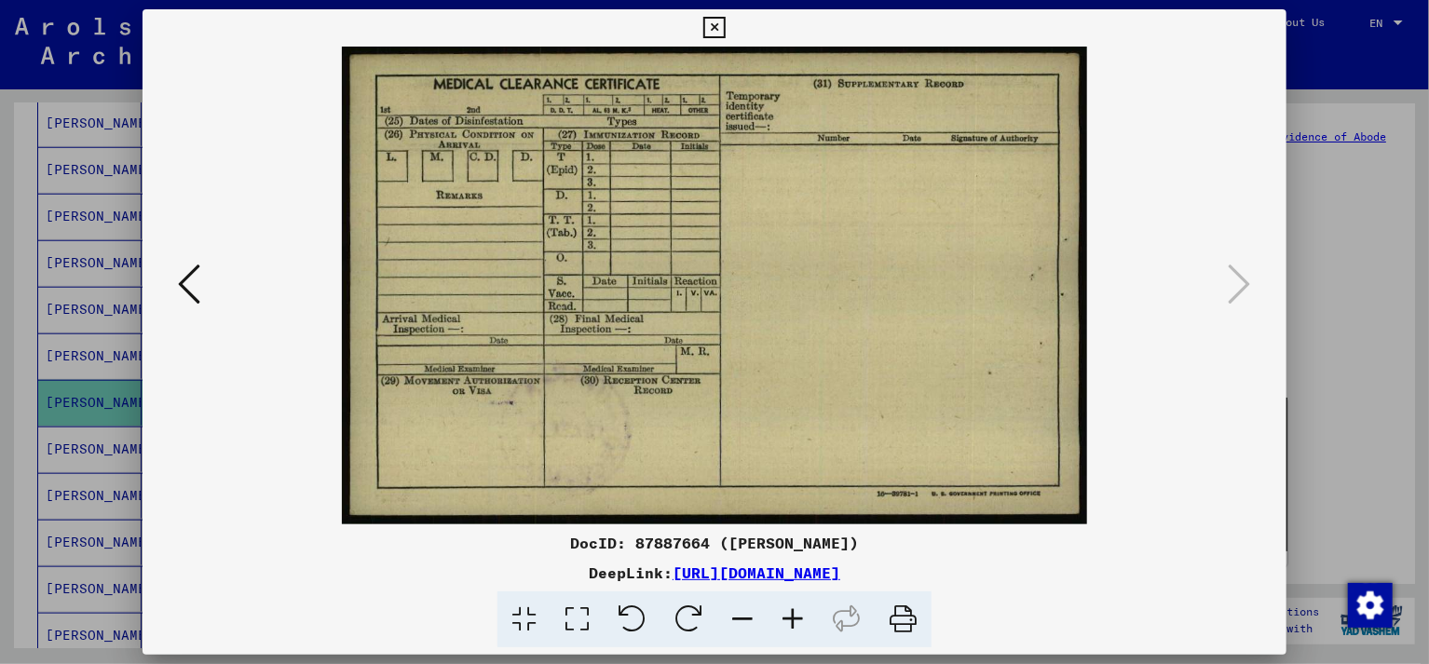
click at [725, 28] on icon at bounding box center [713, 28] width 21 height 22
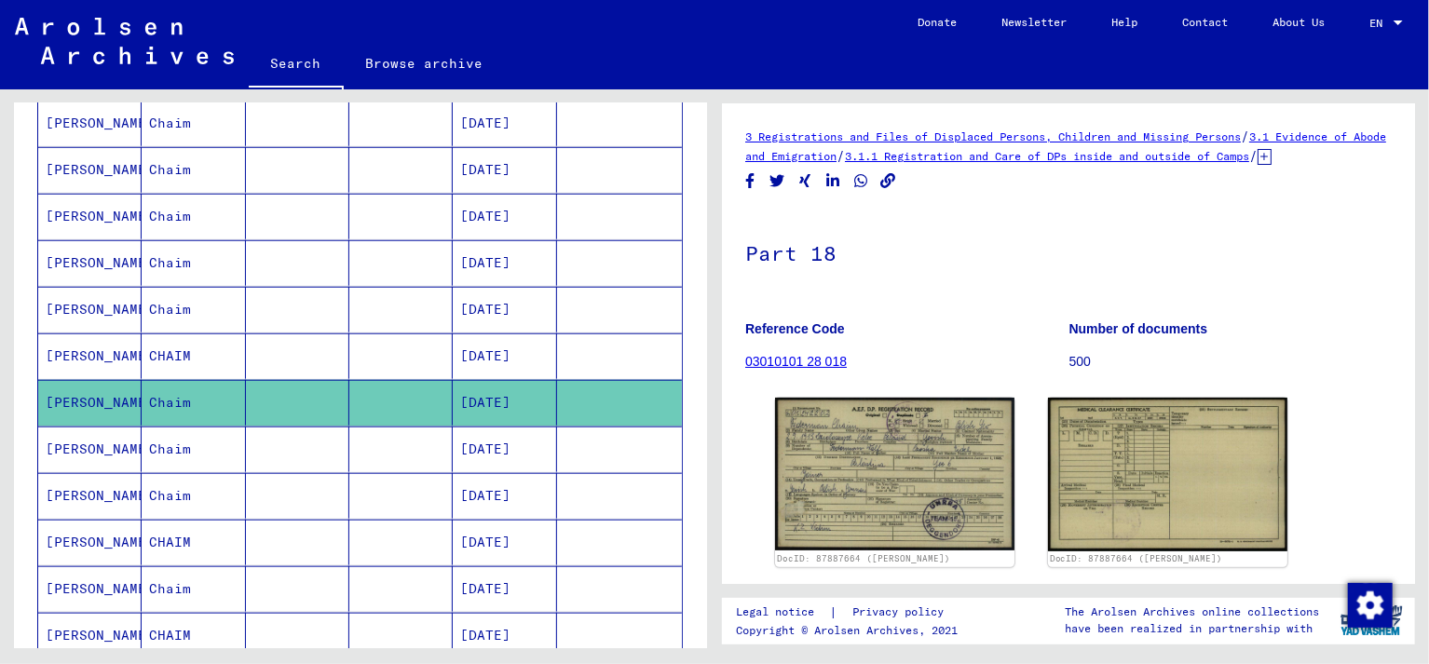
click at [89, 444] on mat-cell "[PERSON_NAME]" at bounding box center [89, 450] width 103 height 46
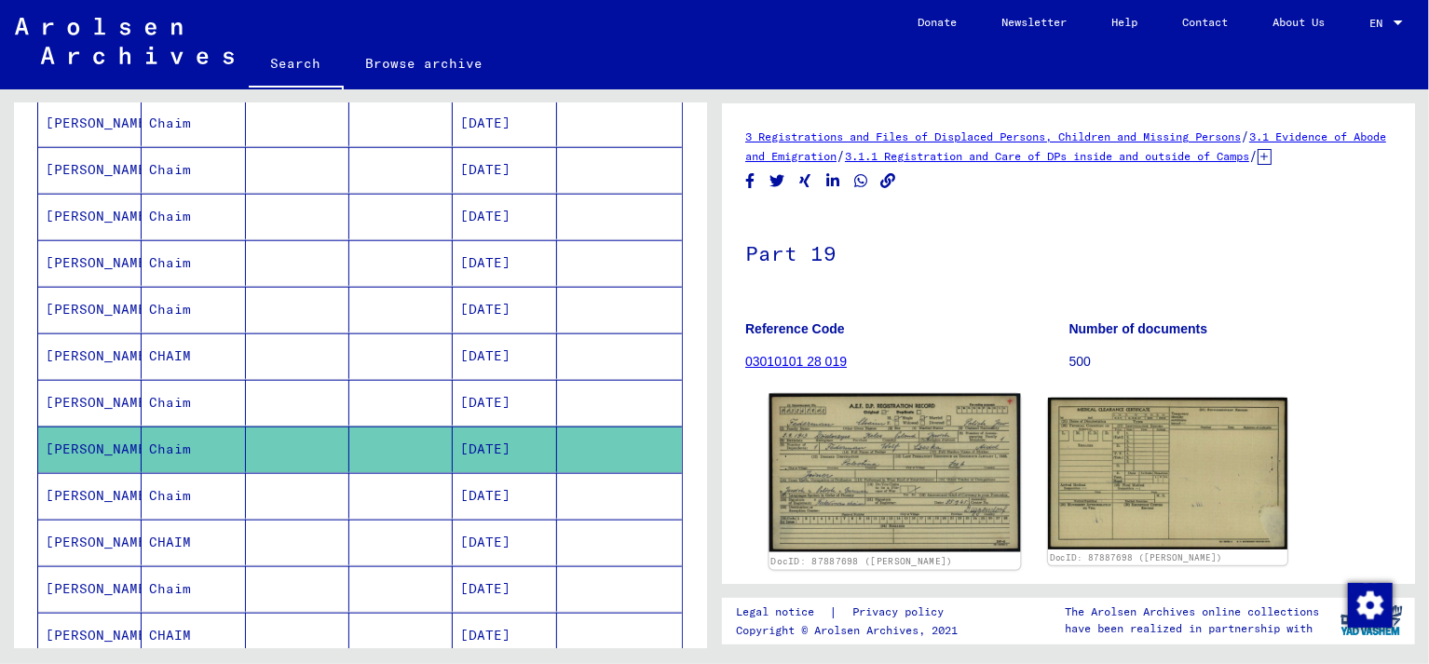
click at [878, 480] on img at bounding box center [896, 473] width 252 height 158
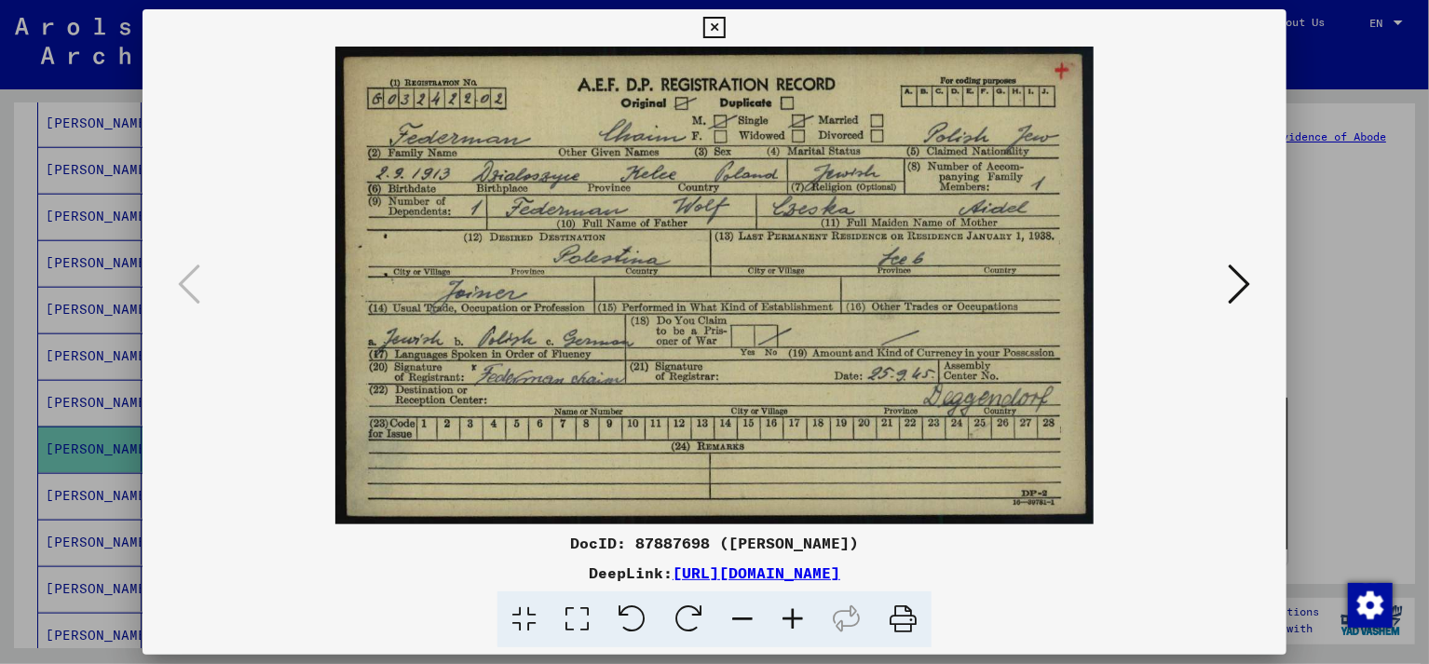
click at [1235, 289] on icon at bounding box center [1240, 284] width 22 height 45
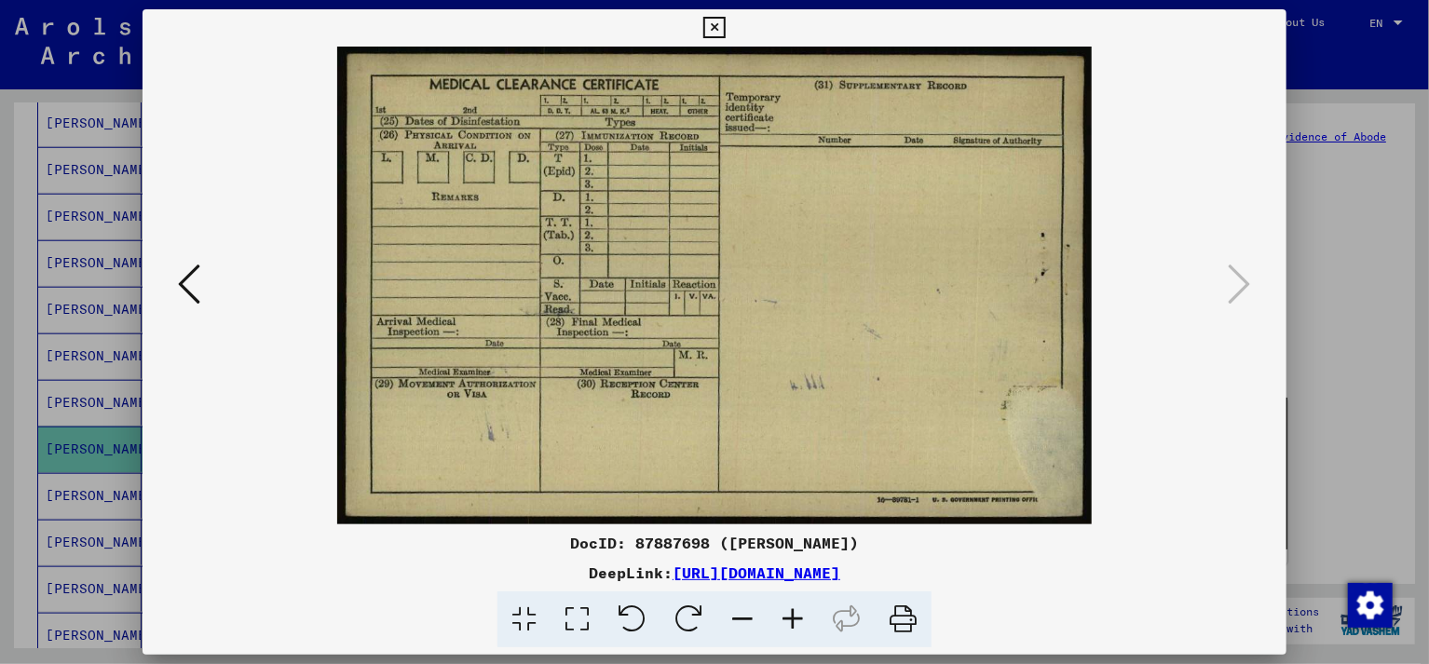
click at [725, 28] on icon at bounding box center [713, 28] width 21 height 22
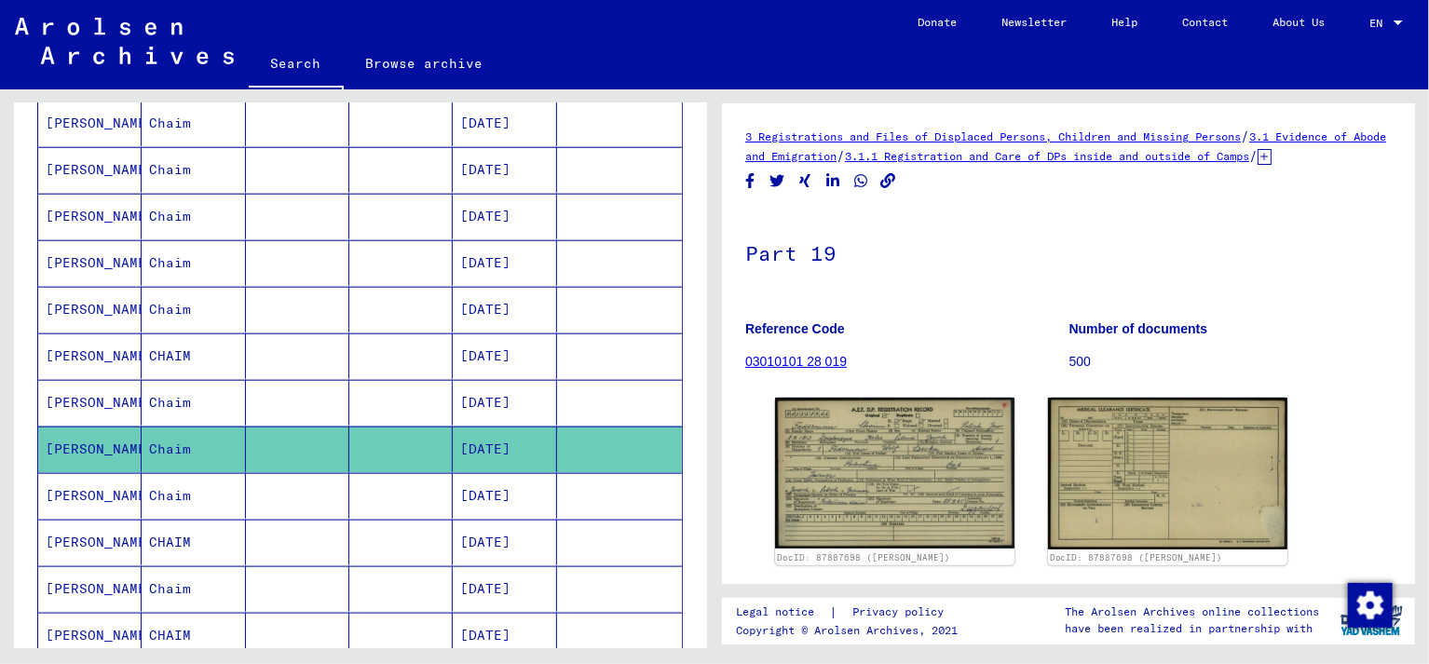
click at [83, 526] on mat-cell "[PERSON_NAME]" at bounding box center [89, 543] width 103 height 46
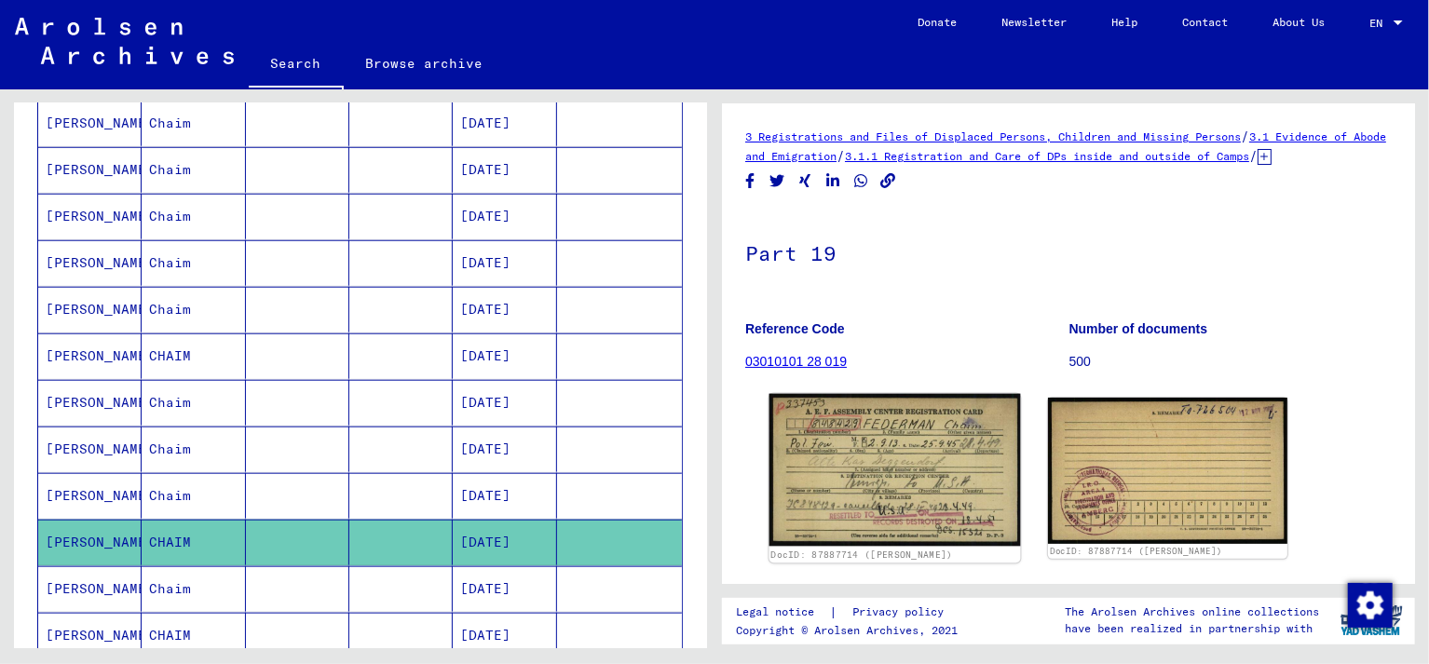
click at [880, 497] on img at bounding box center [896, 470] width 252 height 153
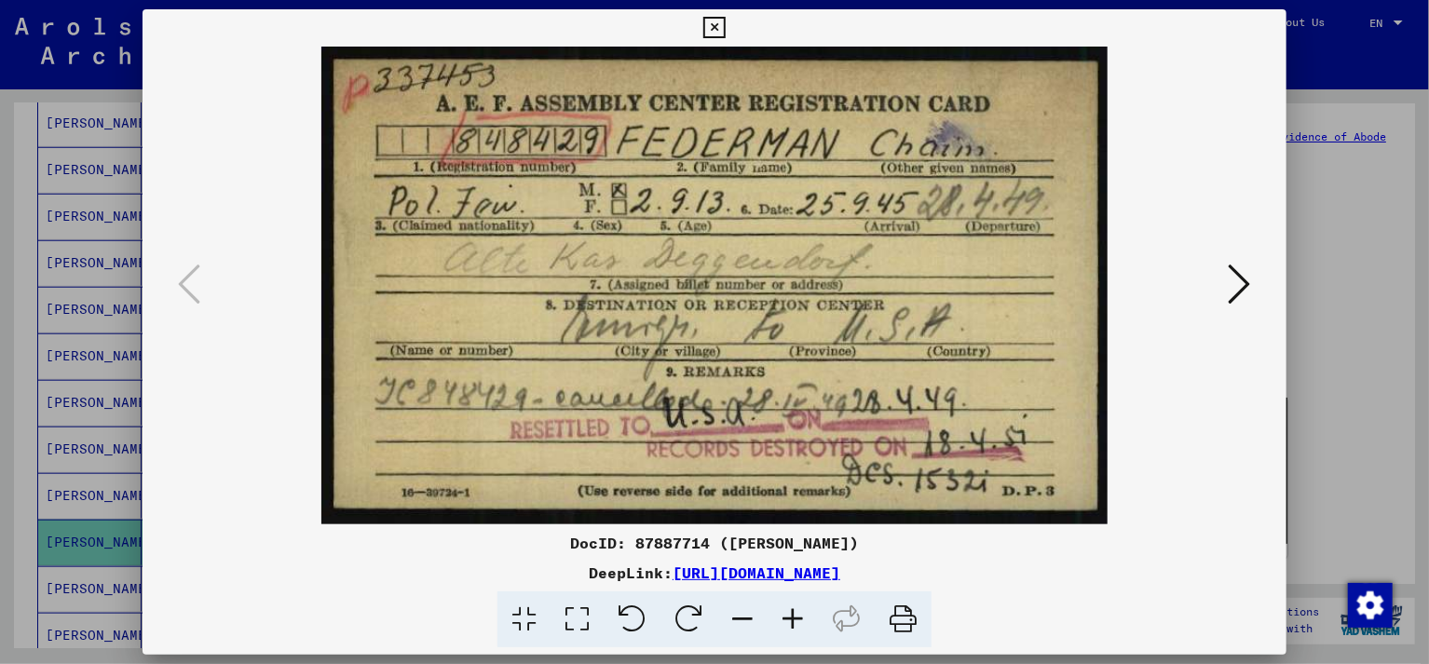
click at [1235, 284] on icon at bounding box center [1240, 284] width 22 height 45
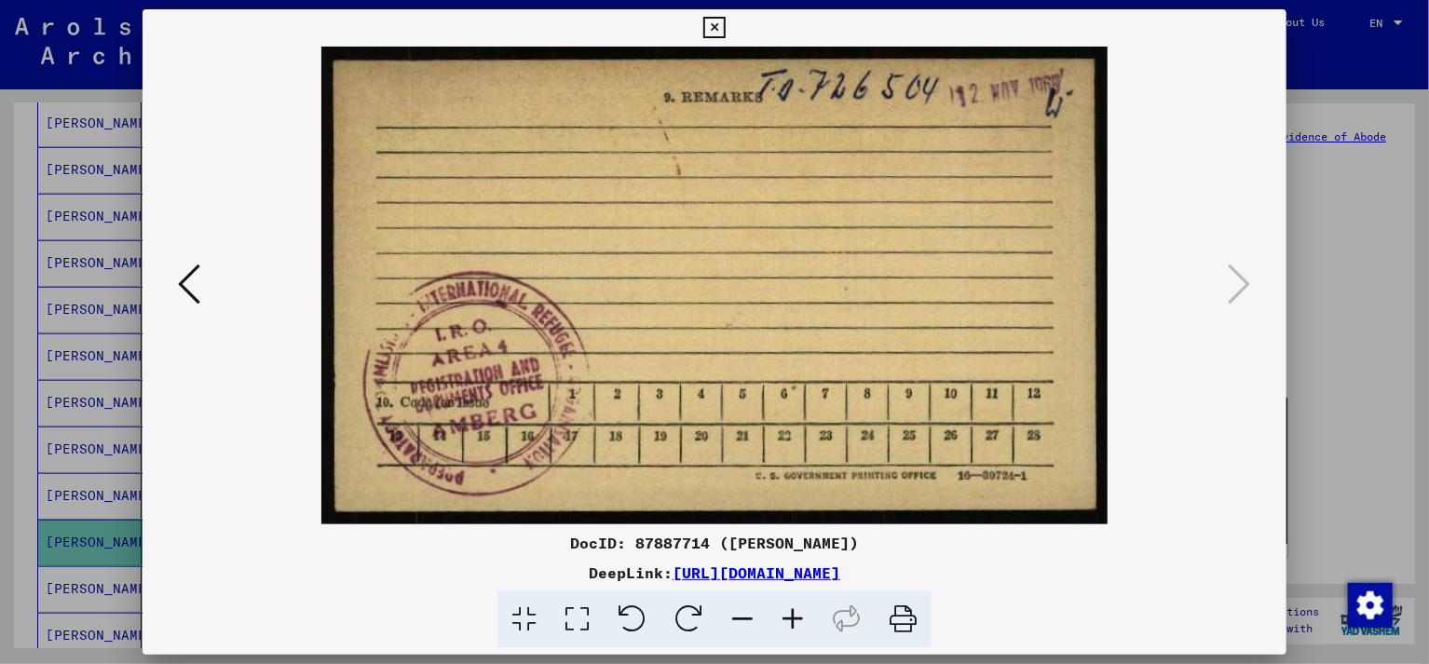
click at [725, 26] on icon at bounding box center [713, 28] width 21 height 22
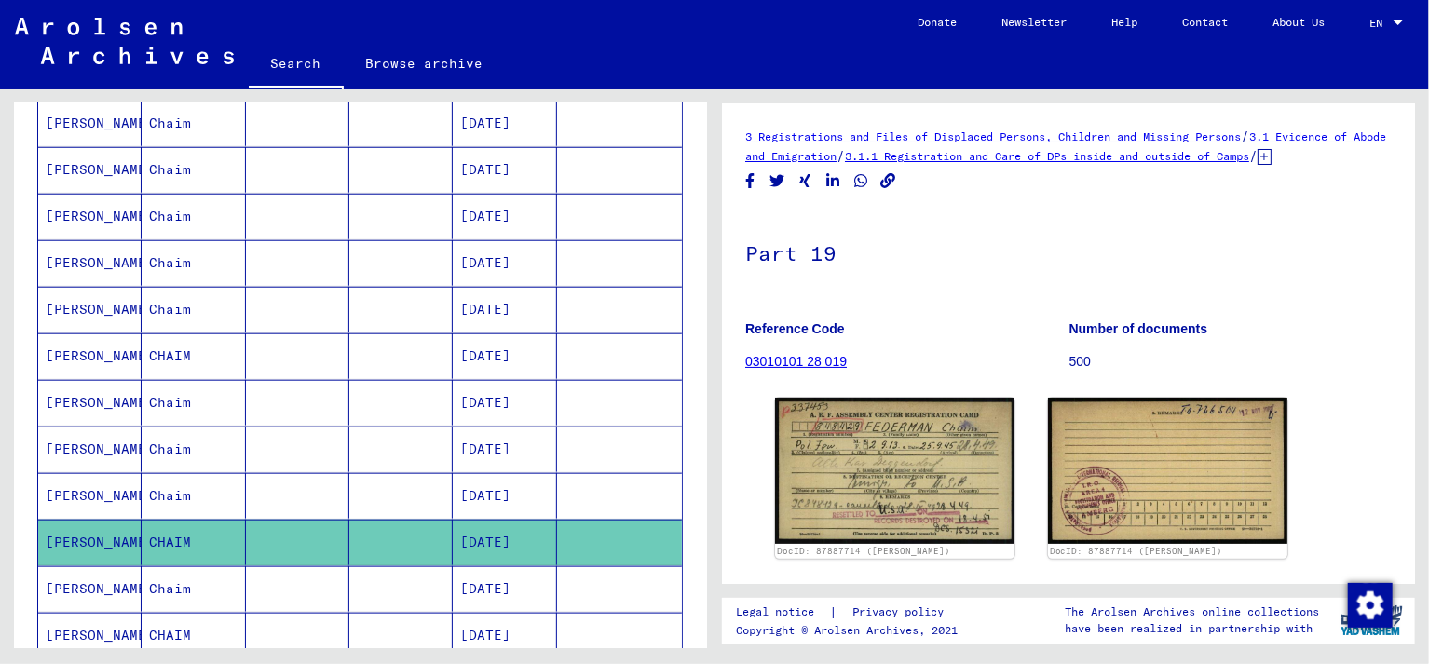
click at [95, 588] on icon at bounding box center [77, 589] width 47 height 75
click at [90, 584] on icon at bounding box center [77, 589] width 47 height 75
click at [88, 579] on icon at bounding box center [77, 589] width 47 height 75
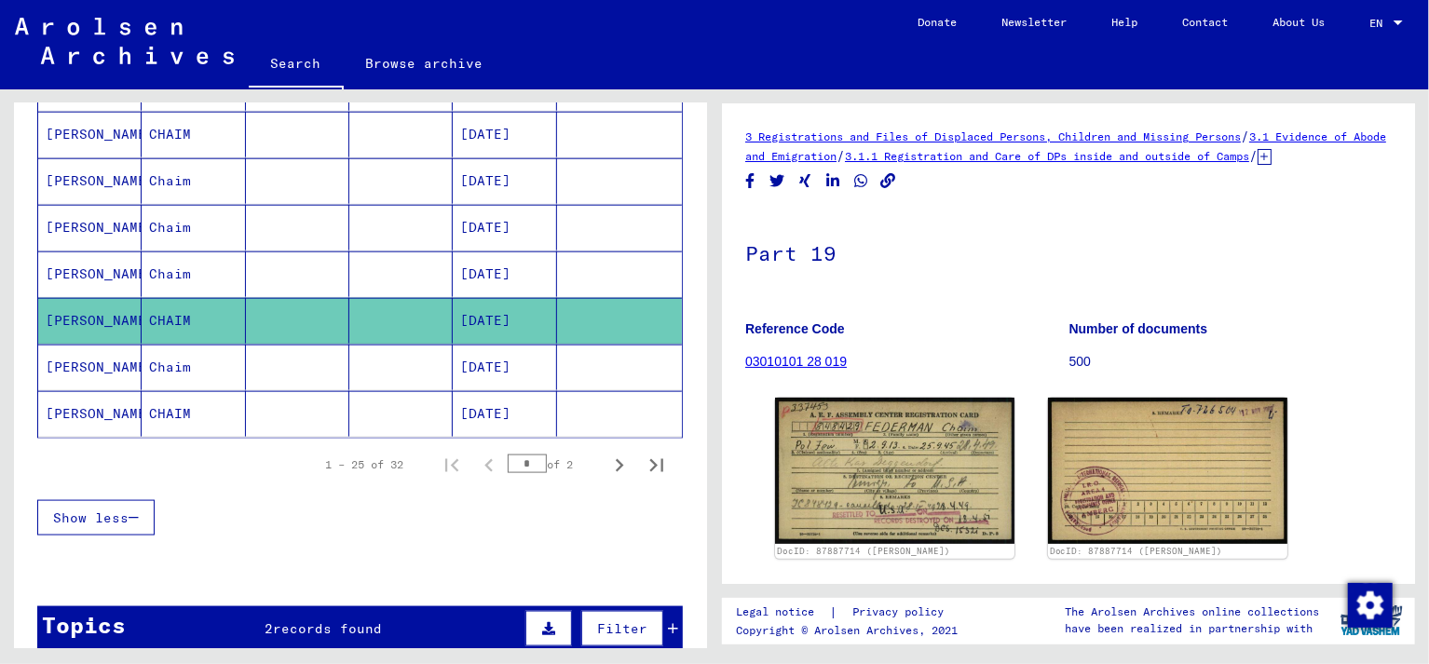
scroll to position [1110, 0]
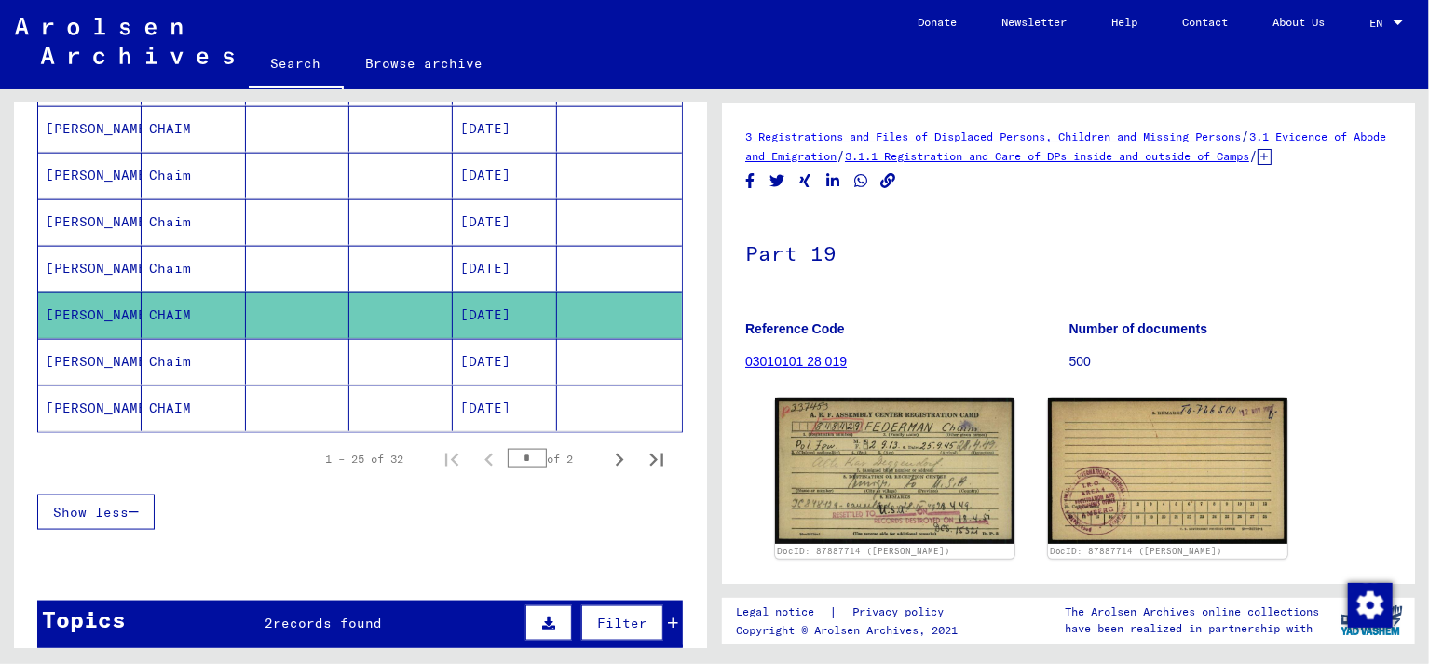
click at [82, 348] on mat-cell "[PERSON_NAME]" at bounding box center [89, 362] width 103 height 46
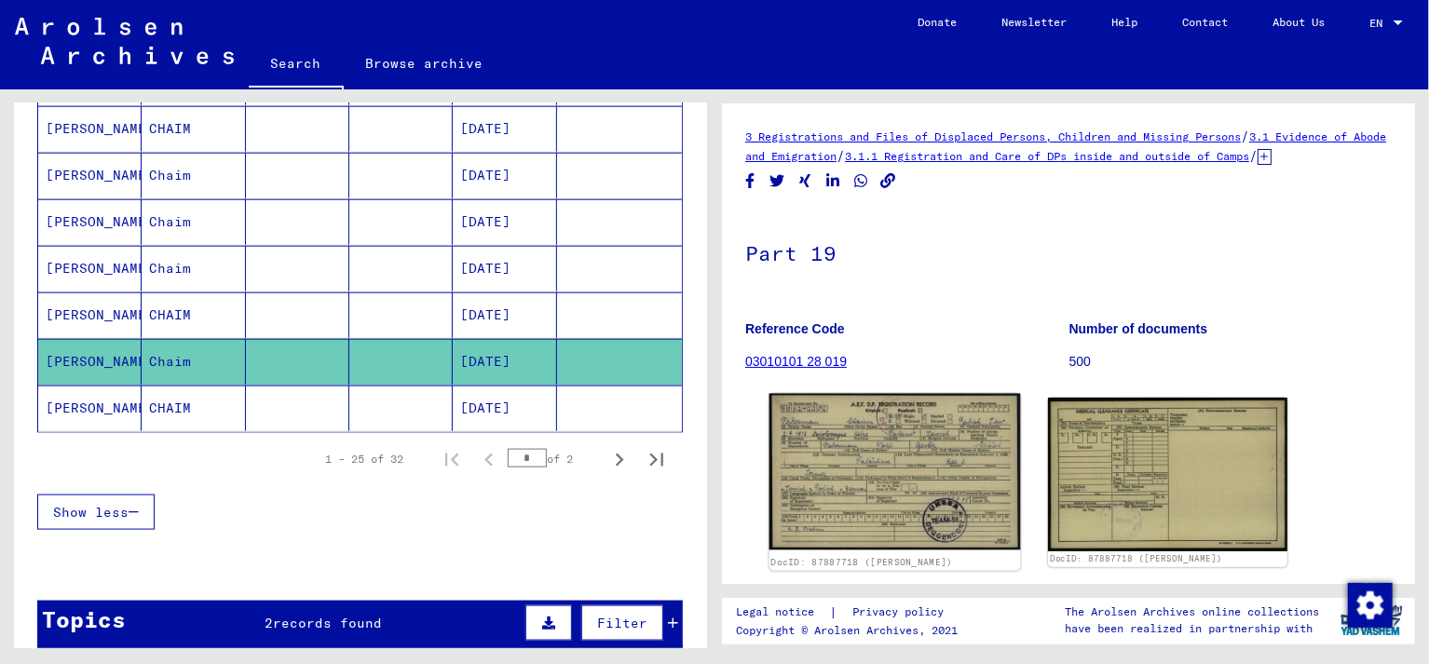
click at [859, 460] on img at bounding box center [896, 472] width 252 height 157
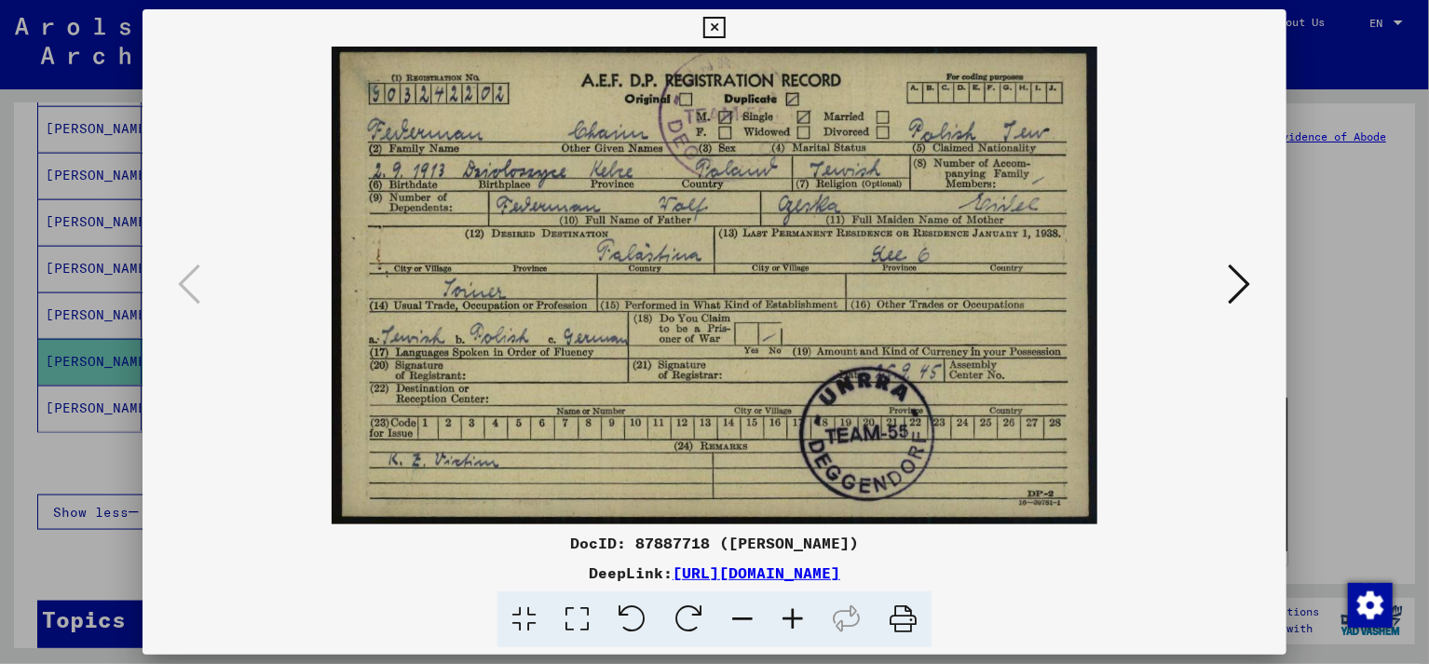
click at [1239, 285] on icon at bounding box center [1240, 284] width 22 height 45
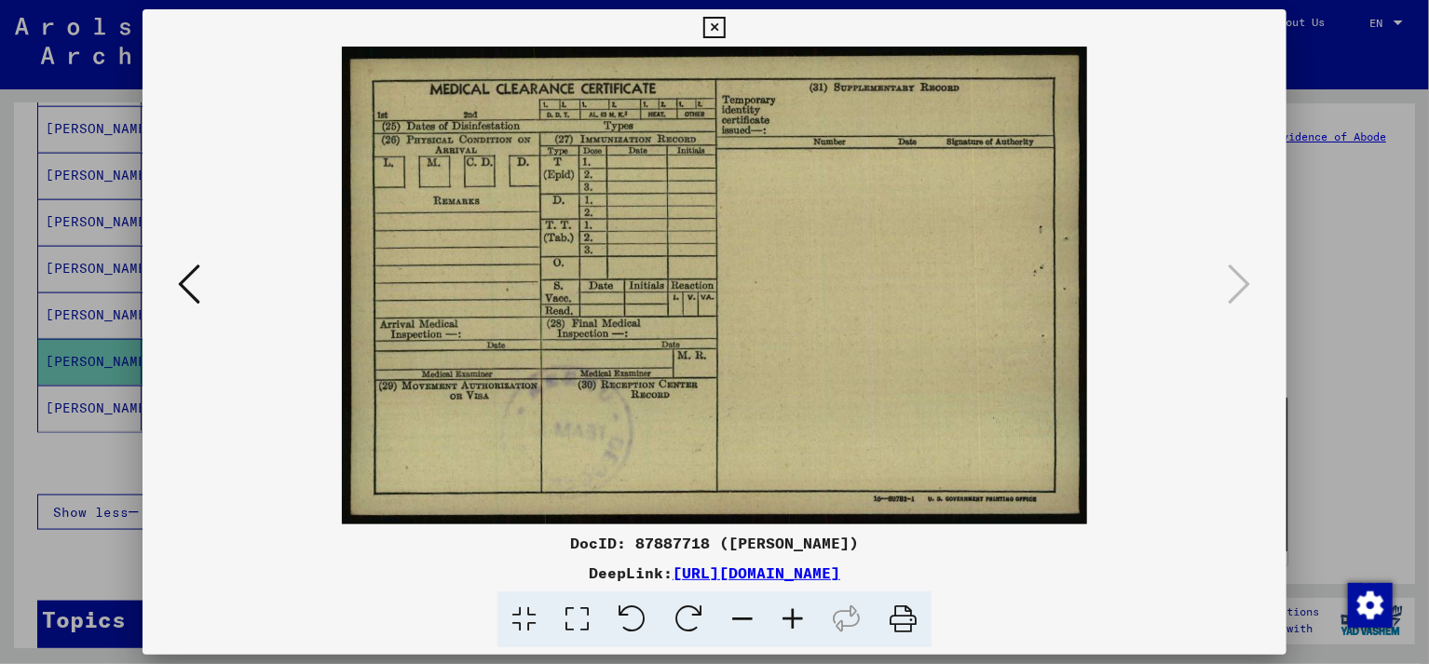
click at [725, 25] on icon at bounding box center [713, 28] width 21 height 22
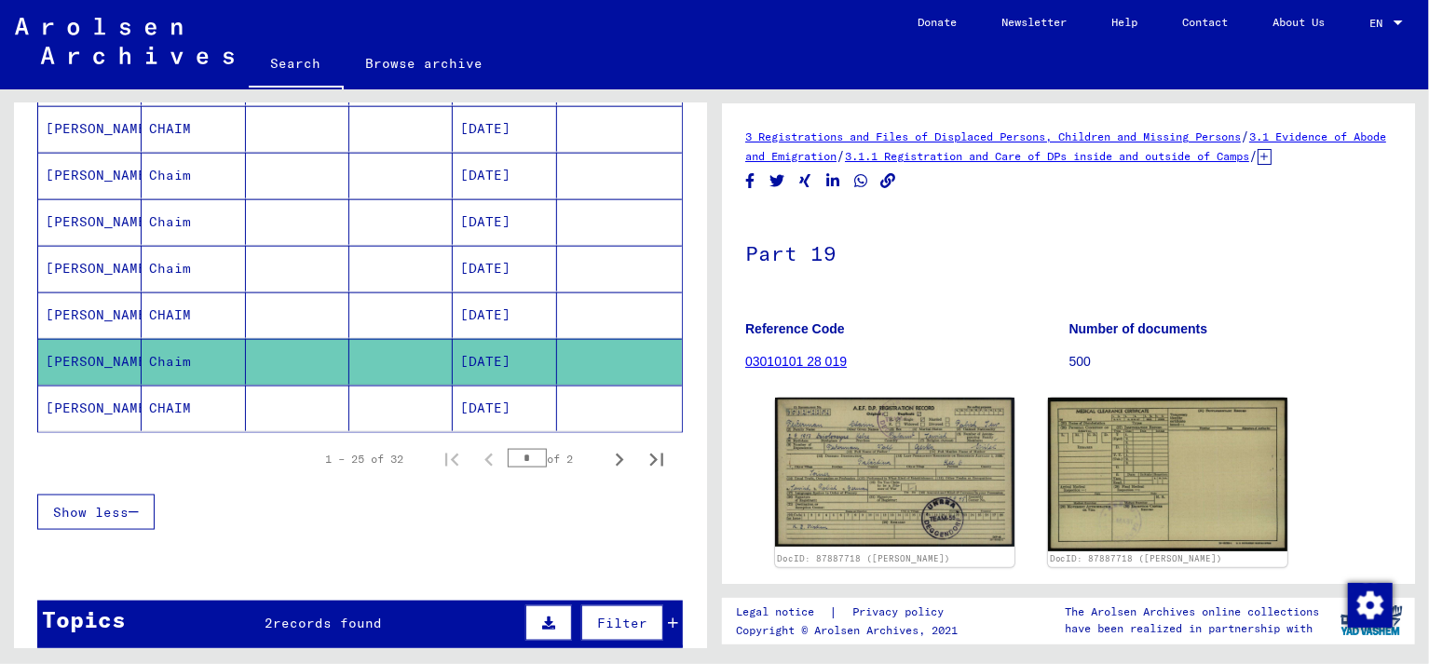
click at [103, 395] on mat-cell "[PERSON_NAME]" at bounding box center [89, 409] width 103 height 46
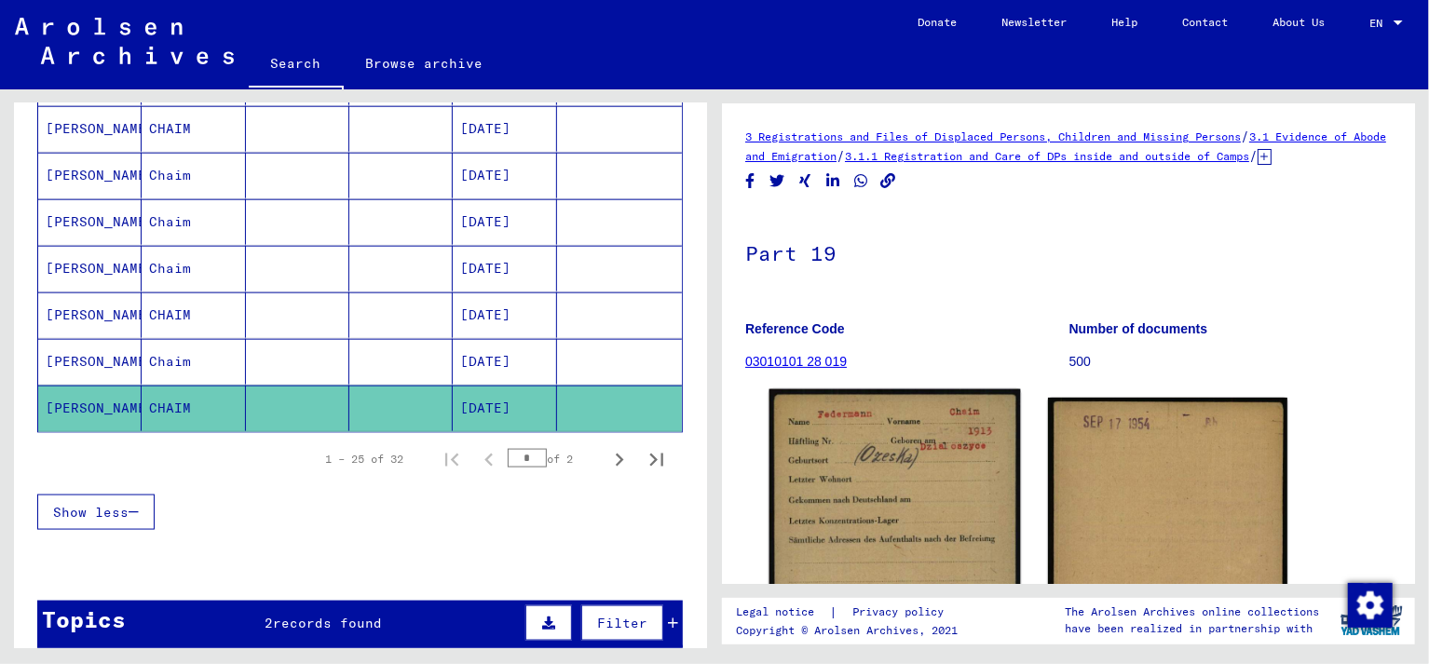
click at [880, 492] on img at bounding box center [896, 564] width 252 height 350
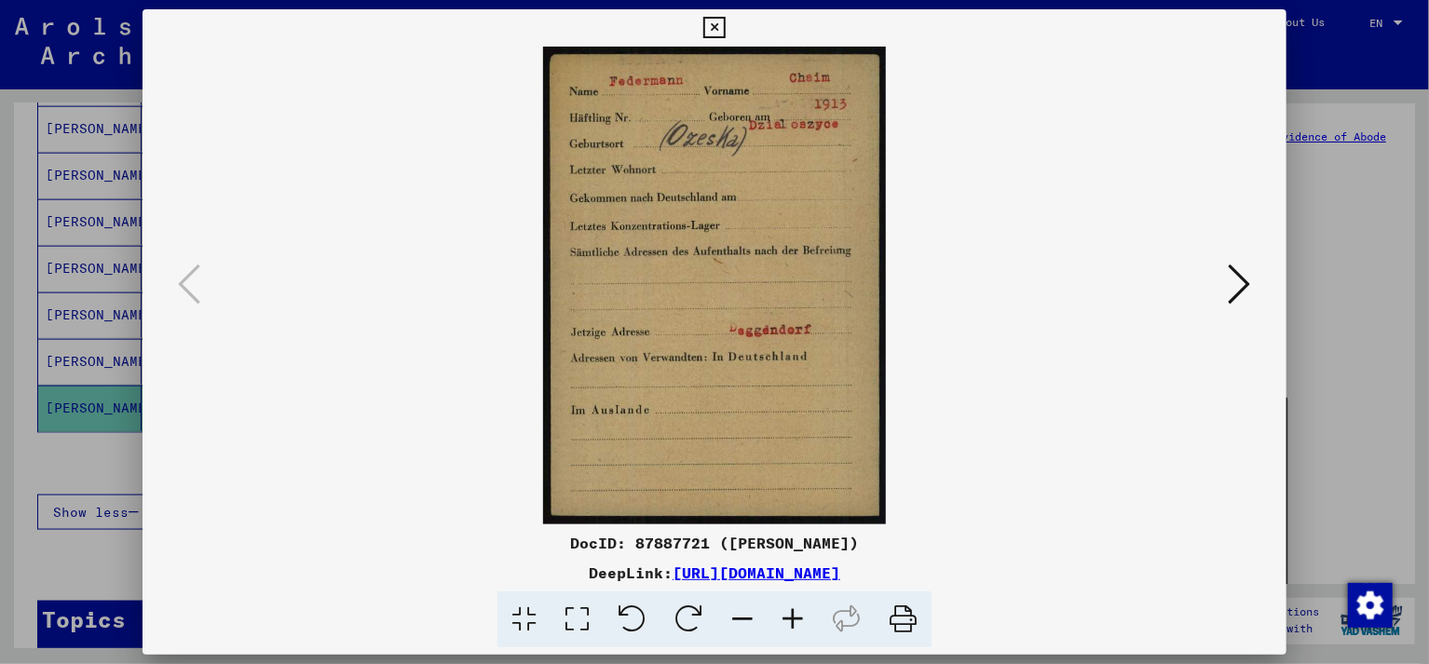
click at [1236, 287] on icon at bounding box center [1240, 284] width 22 height 45
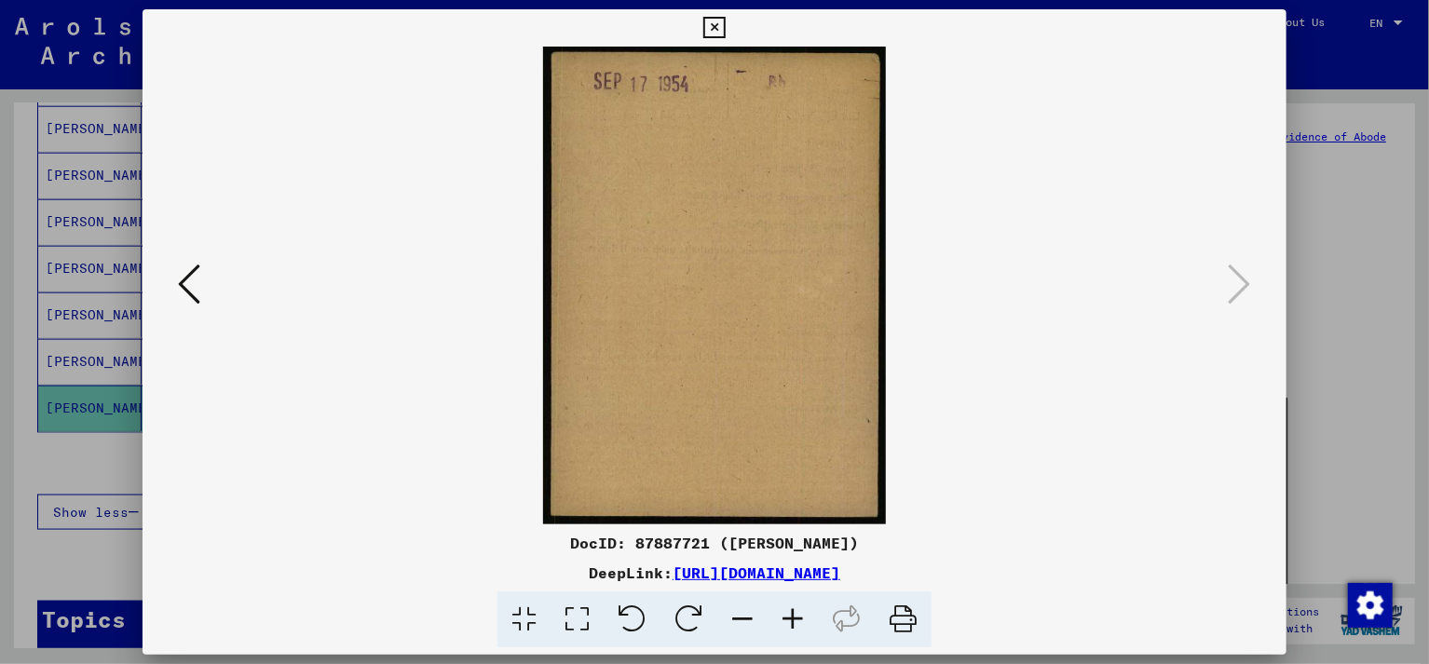
click at [725, 26] on icon at bounding box center [713, 28] width 21 height 22
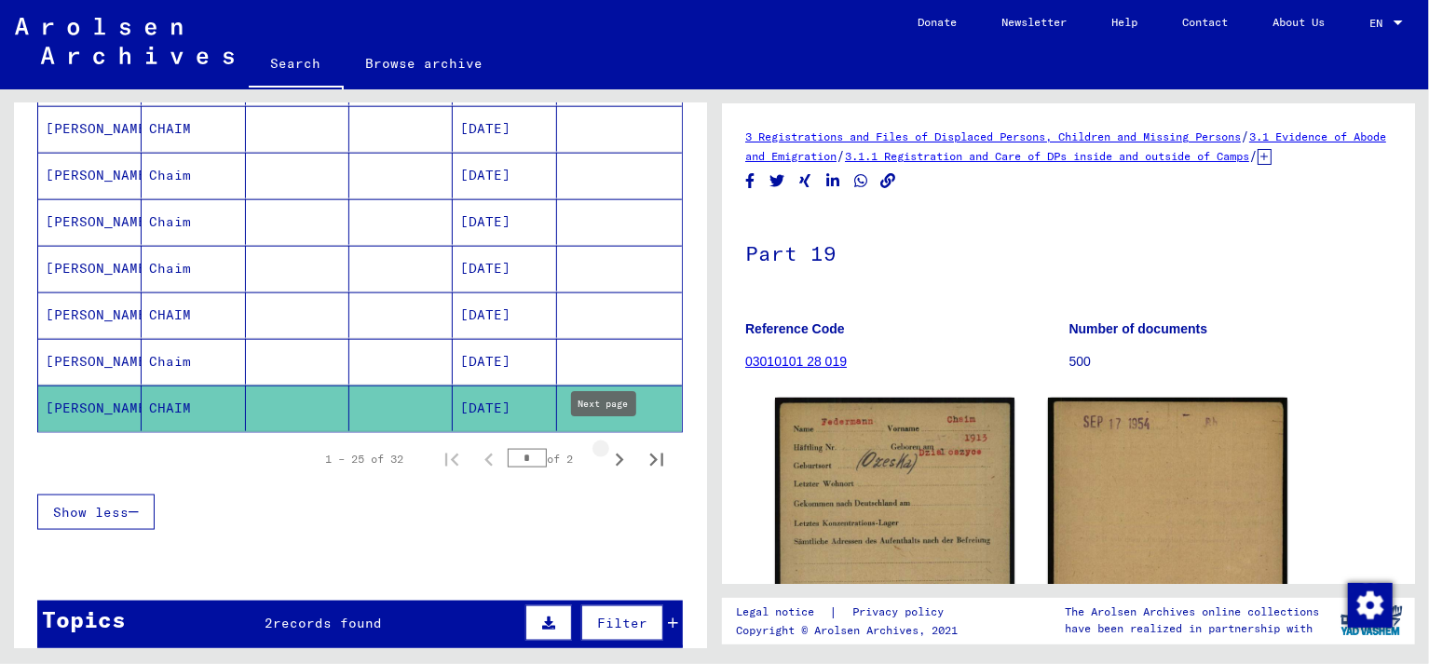
click at [606, 447] on icon "Next page" at bounding box center [619, 460] width 26 height 26
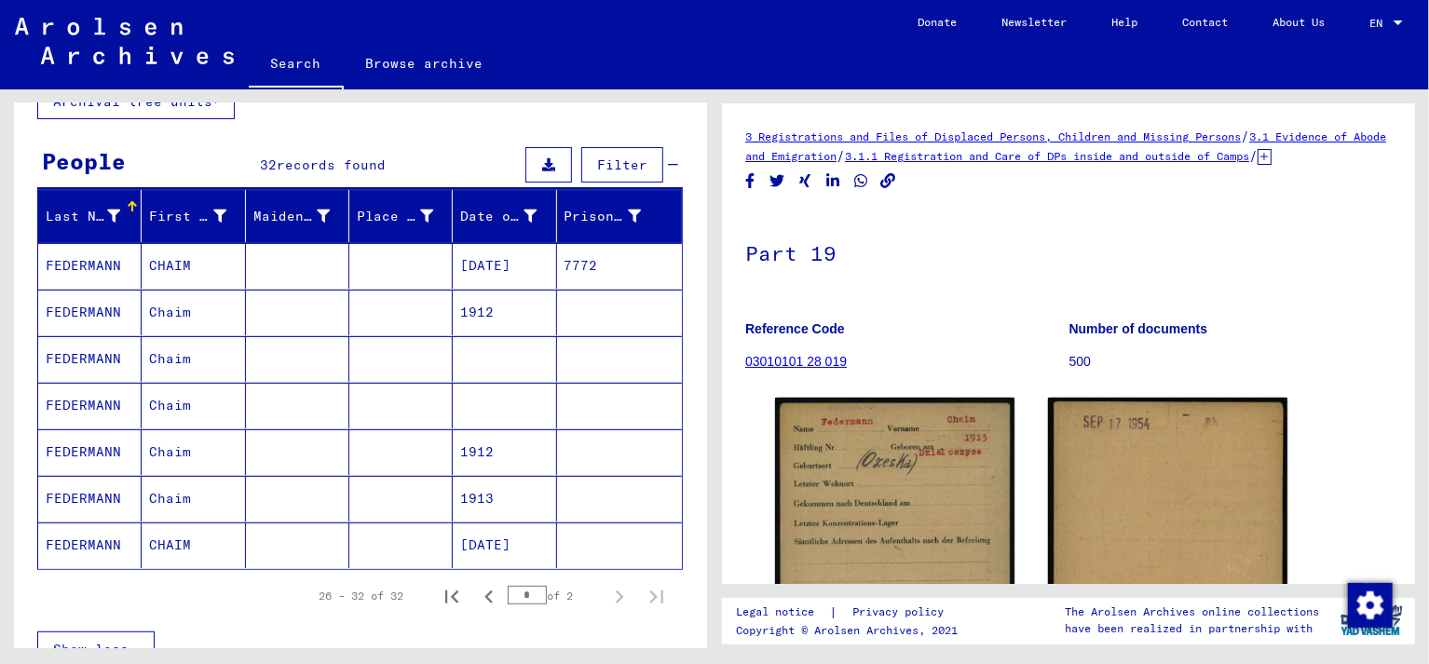
scroll to position [138, 0]
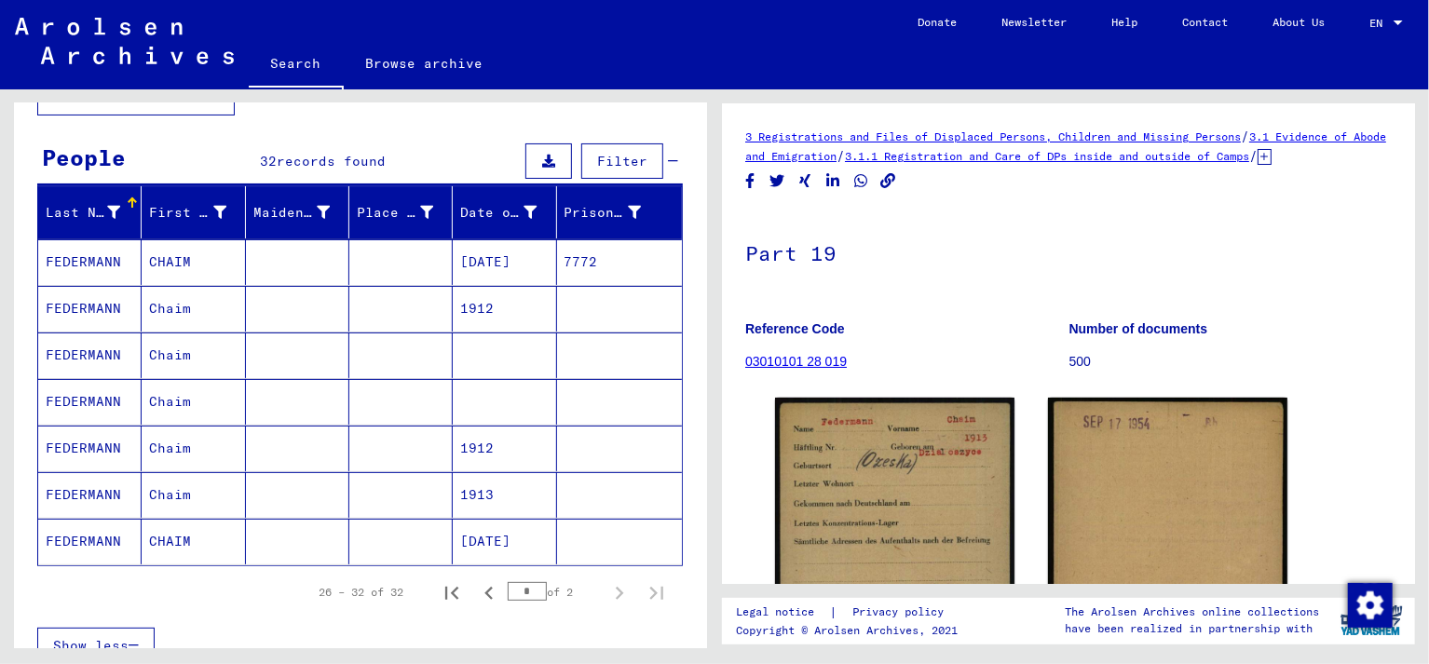
click at [90, 486] on mat-cell "FEDERMANN" at bounding box center [89, 495] width 103 height 46
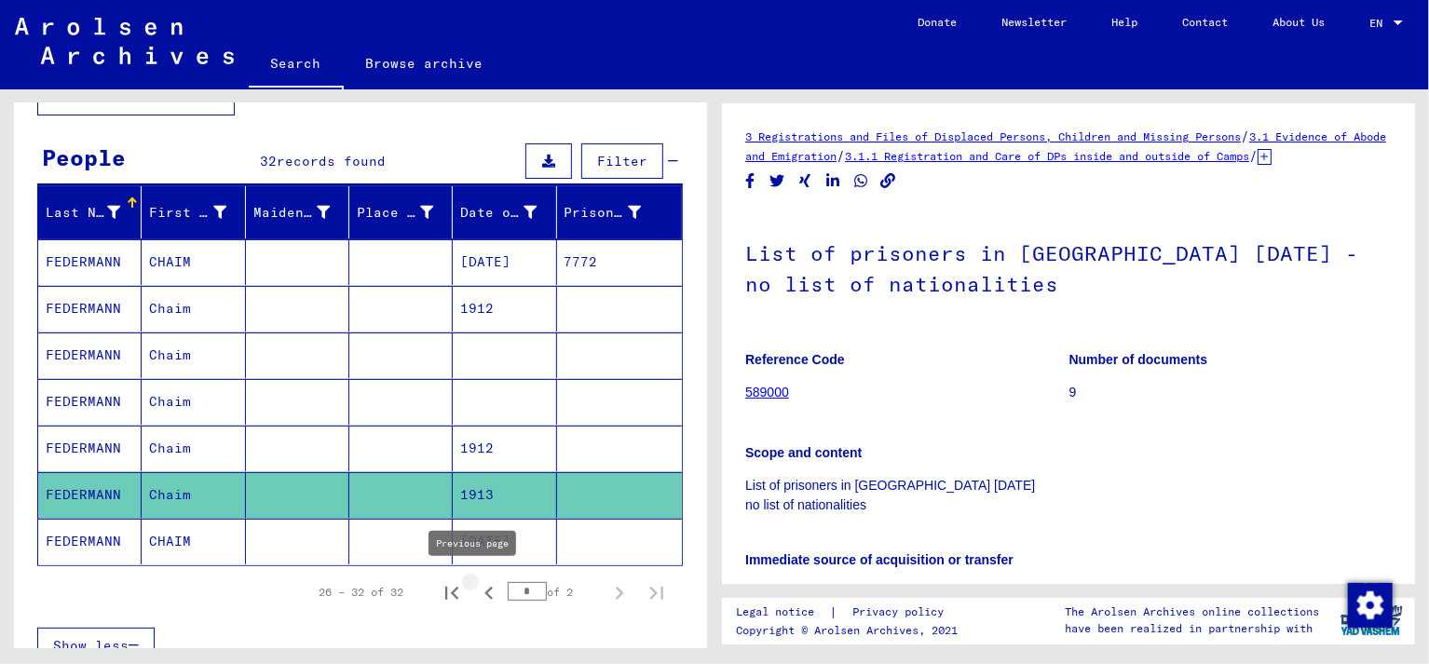
click at [484, 587] on icon "Previous page" at bounding box center [488, 593] width 8 height 13
type input "*"
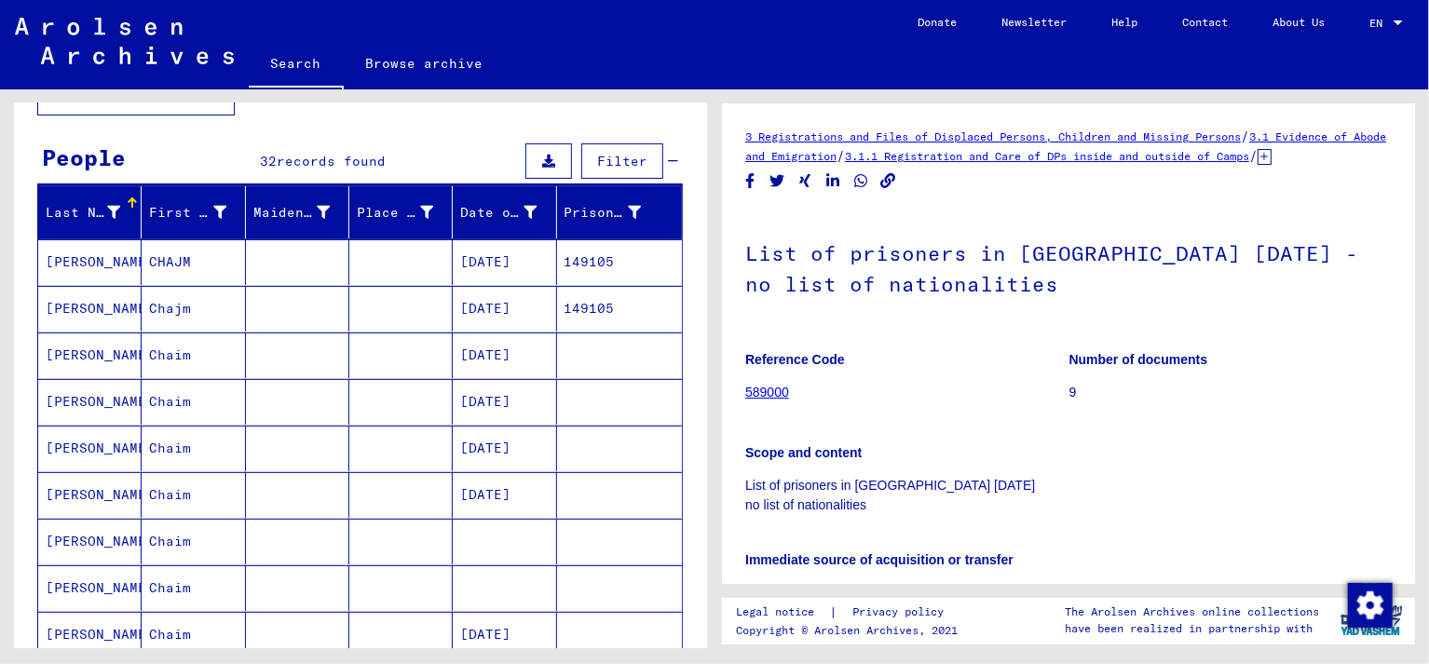
click at [94, 533] on mat-cell "[PERSON_NAME]" at bounding box center [89, 542] width 103 height 46
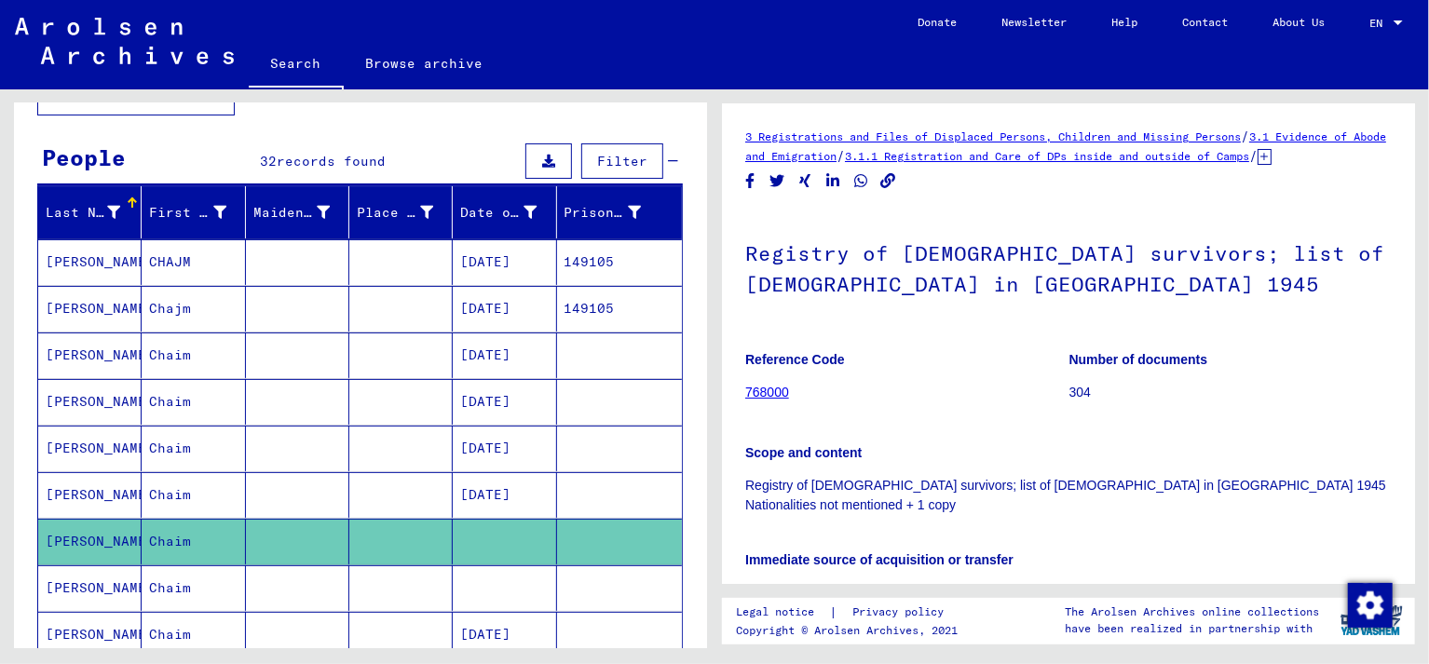
click at [97, 583] on icon at bounding box center [77, 589] width 47 height 75
click at [92, 582] on icon at bounding box center [77, 589] width 47 height 75
click at [102, 581] on button at bounding box center [78, 590] width 60 height 60
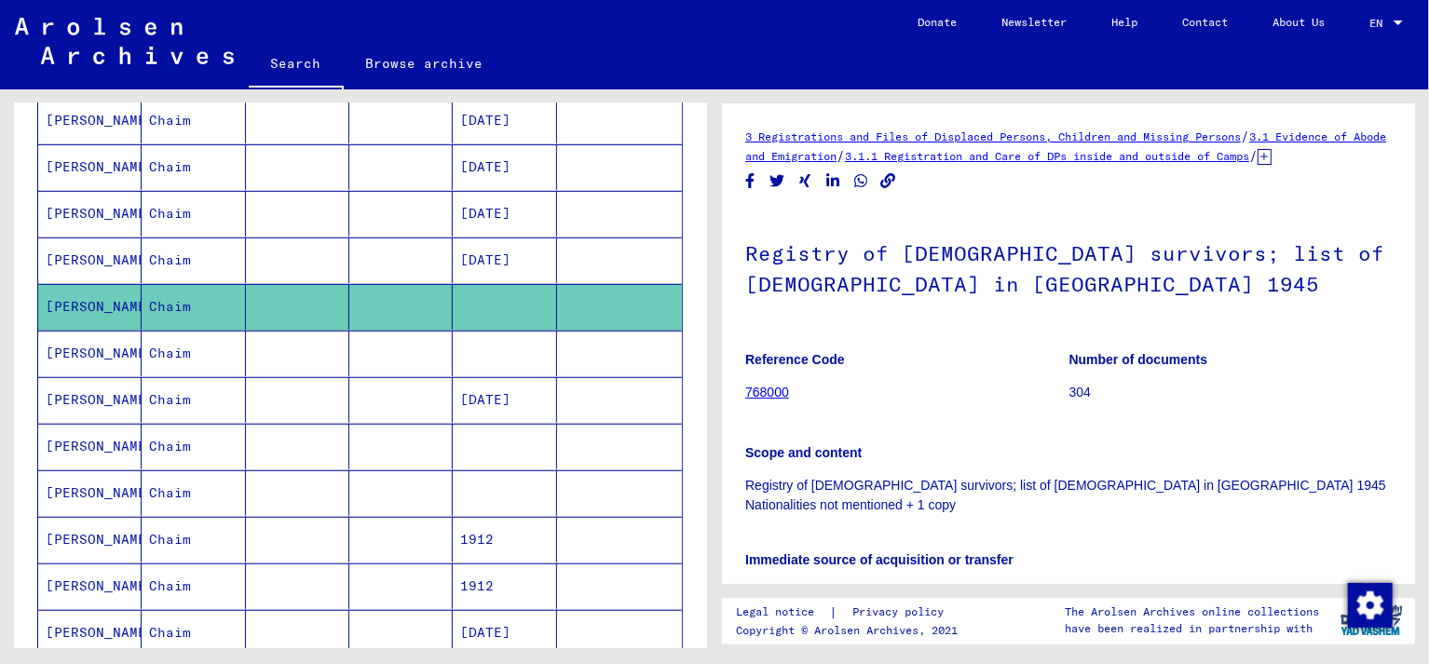
scroll to position [384, 0]
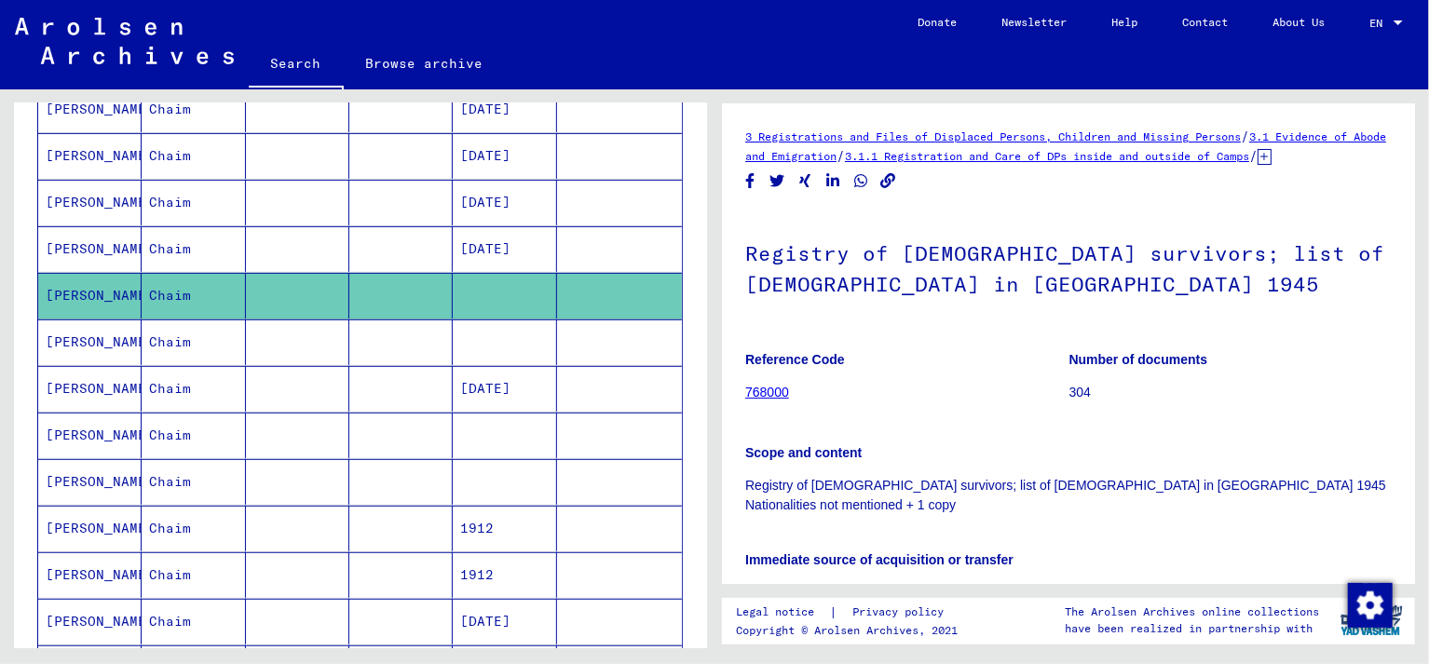
click at [83, 334] on mat-cell "[PERSON_NAME]" at bounding box center [89, 343] width 103 height 46
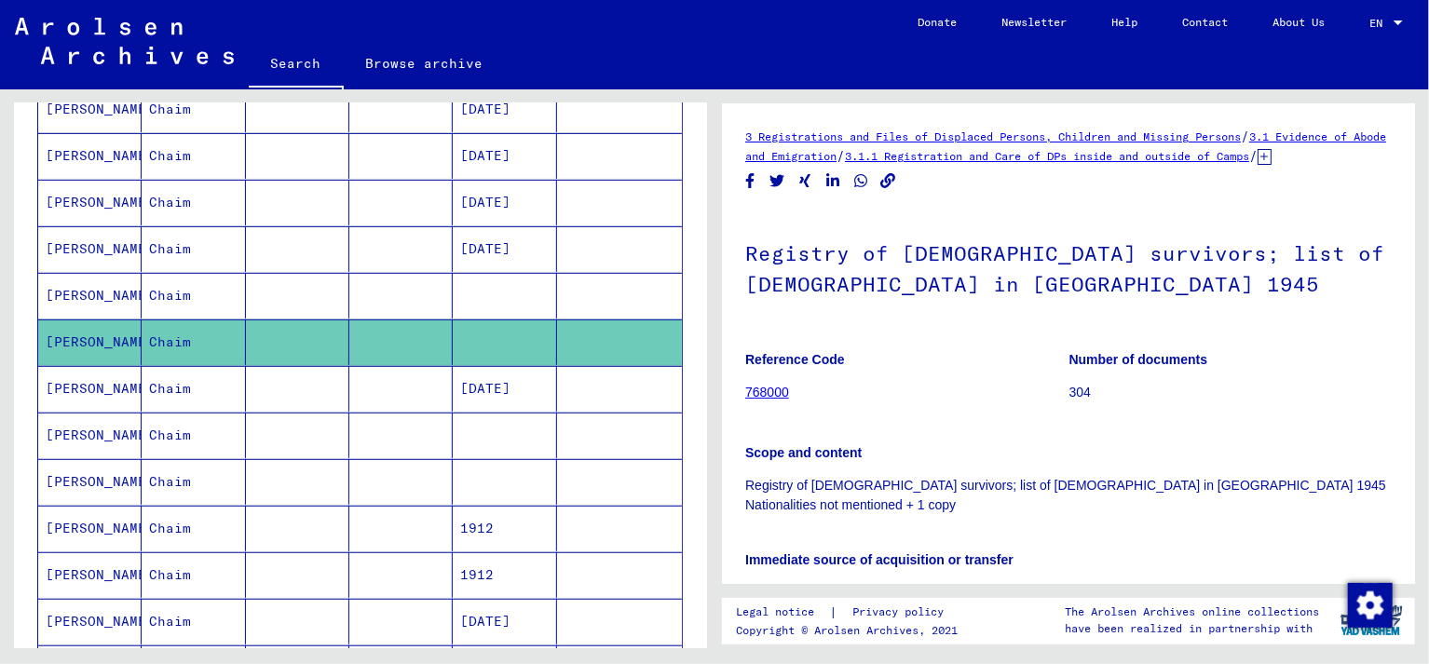
click at [87, 429] on mat-cell "[PERSON_NAME]" at bounding box center [89, 436] width 103 height 46
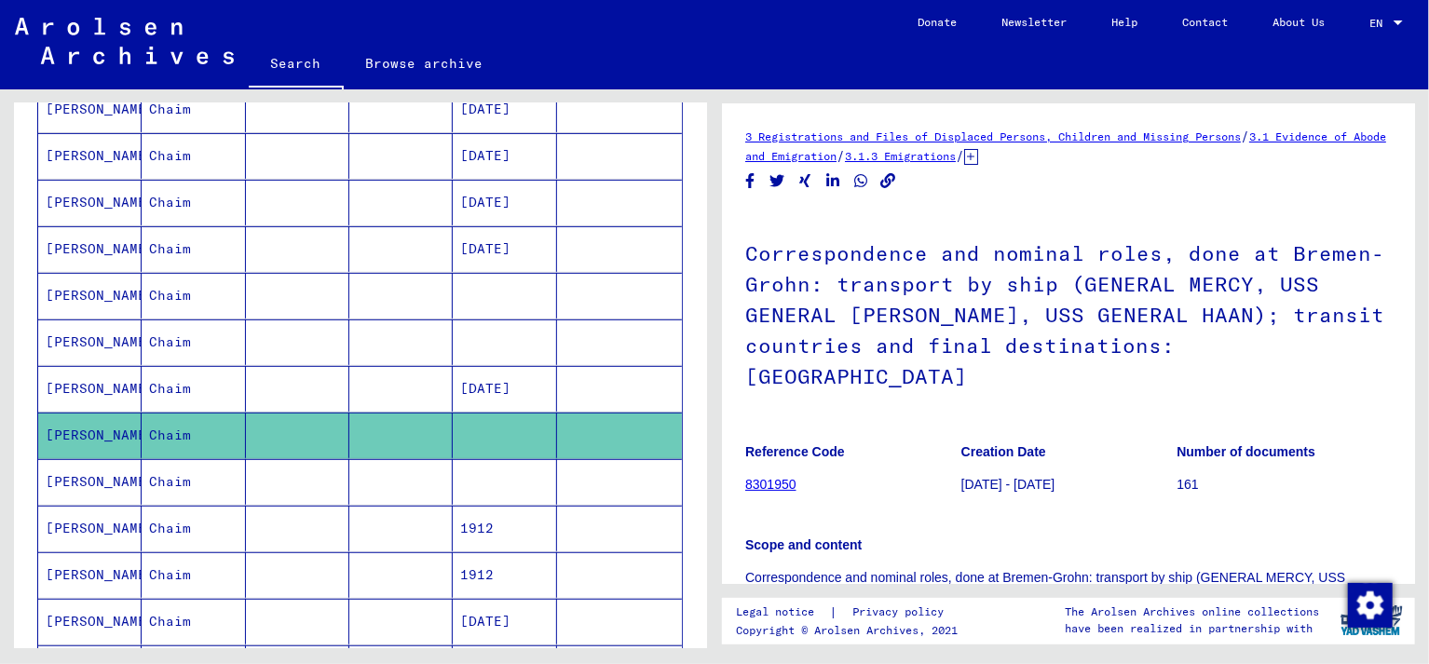
click at [95, 473] on mat-cell "[PERSON_NAME]" at bounding box center [89, 482] width 103 height 46
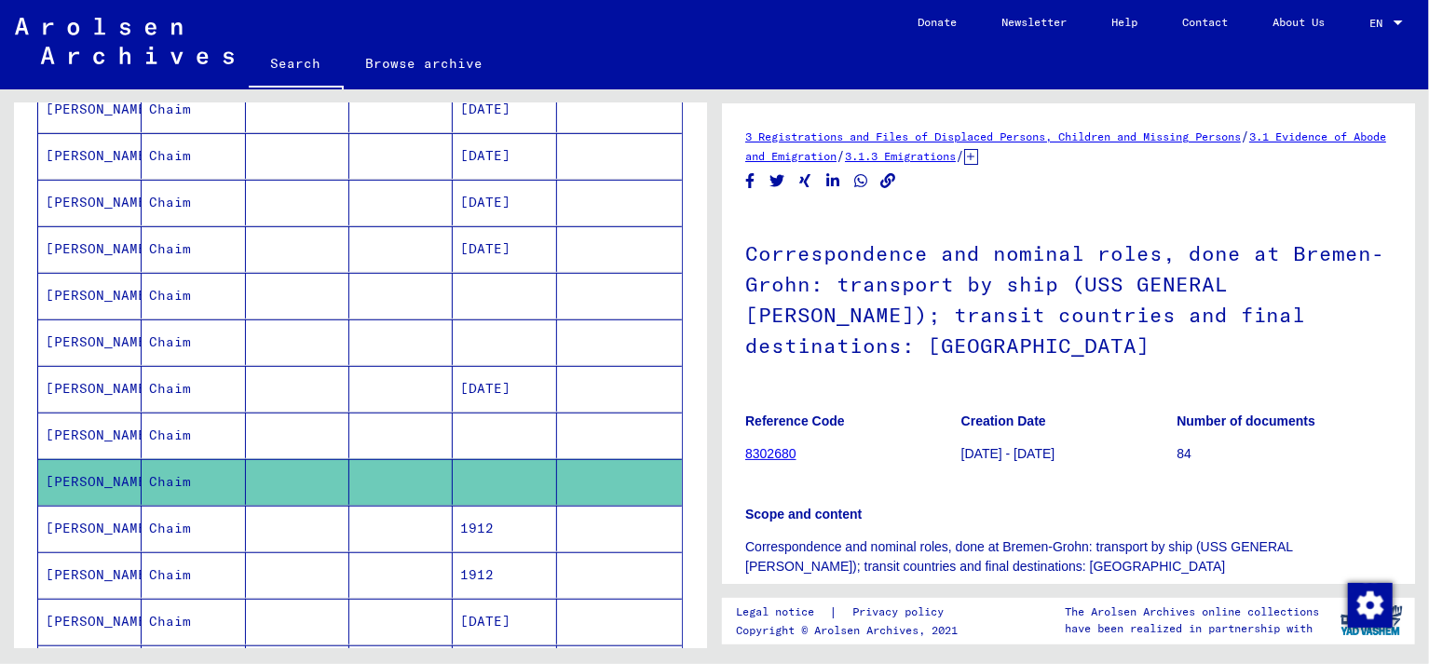
click at [91, 524] on mat-cell "[PERSON_NAME]" at bounding box center [89, 529] width 103 height 46
